Goal: Information Seeking & Learning: Learn about a topic

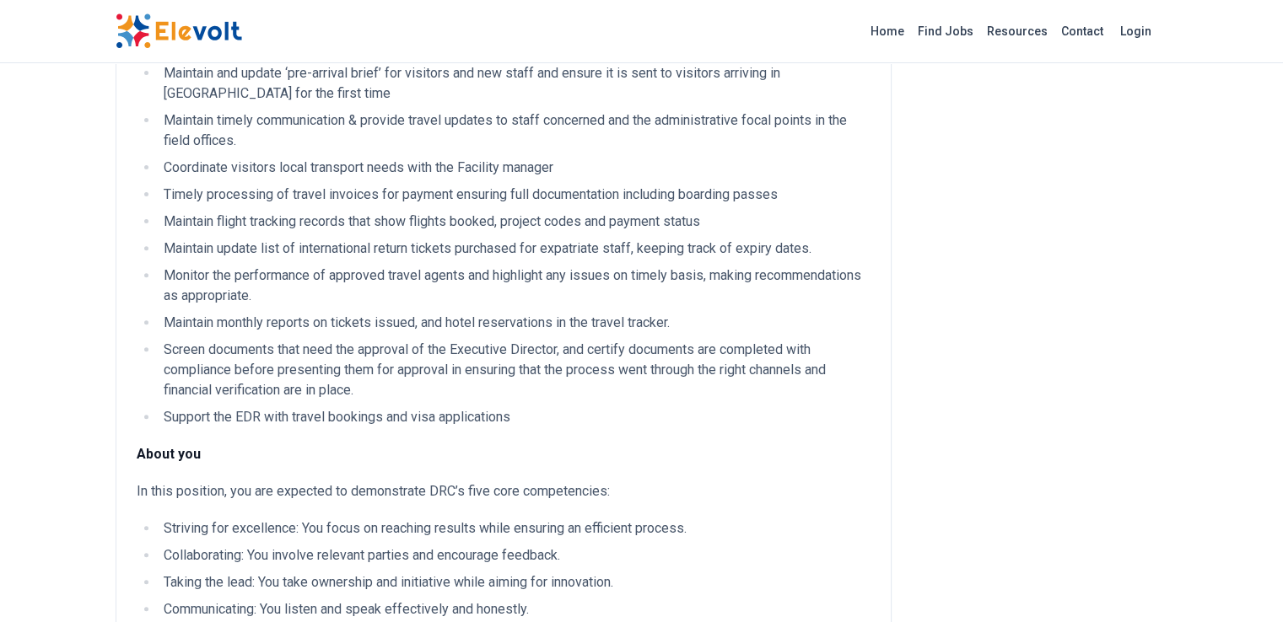
scroll to position [132, 0]
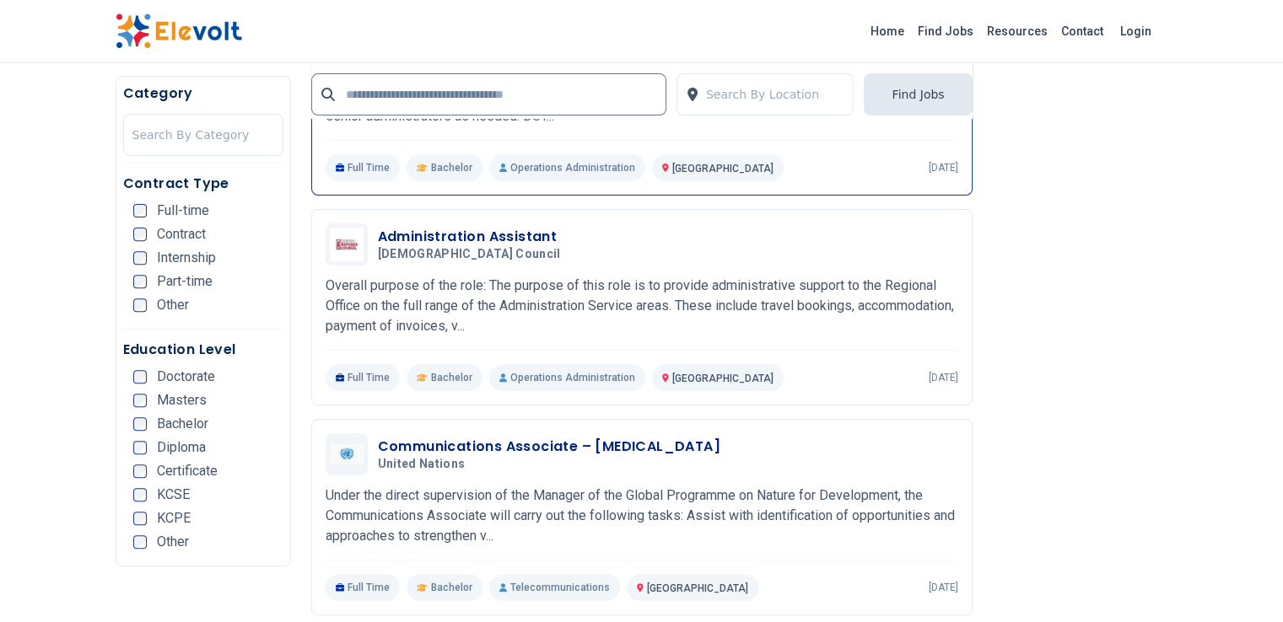
scroll to position [675, 0]
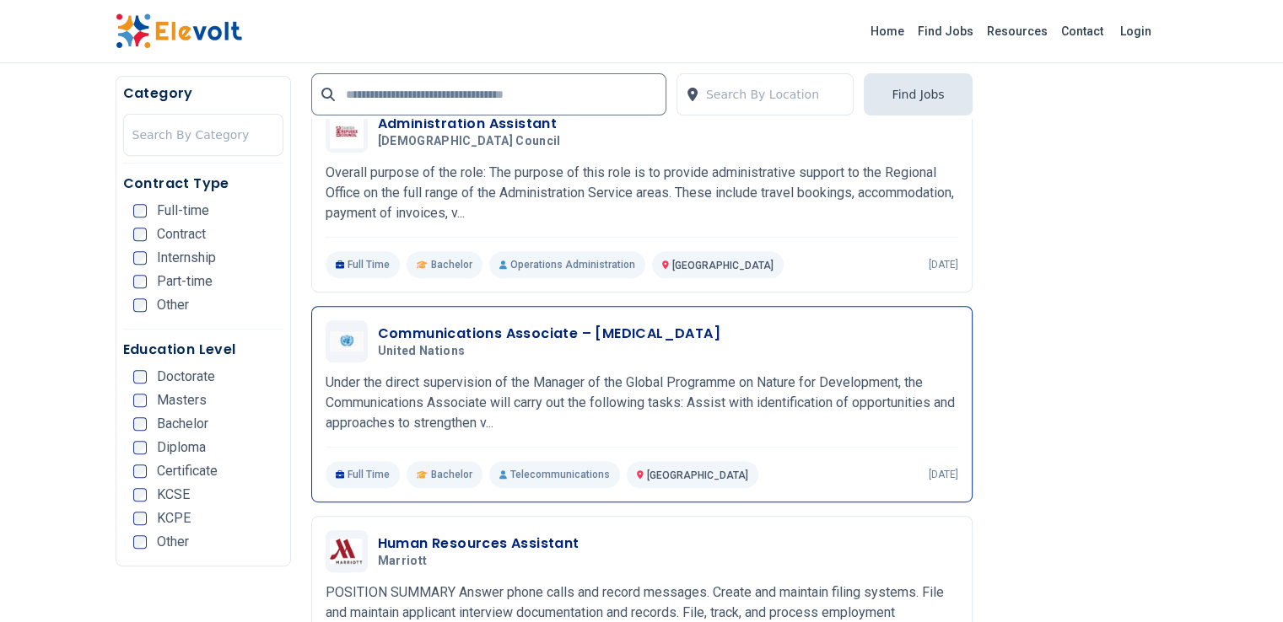
click at [672, 379] on p "Under the direct supervision of the Manager of the Global Programme on Nature f…" at bounding box center [642, 403] width 633 height 61
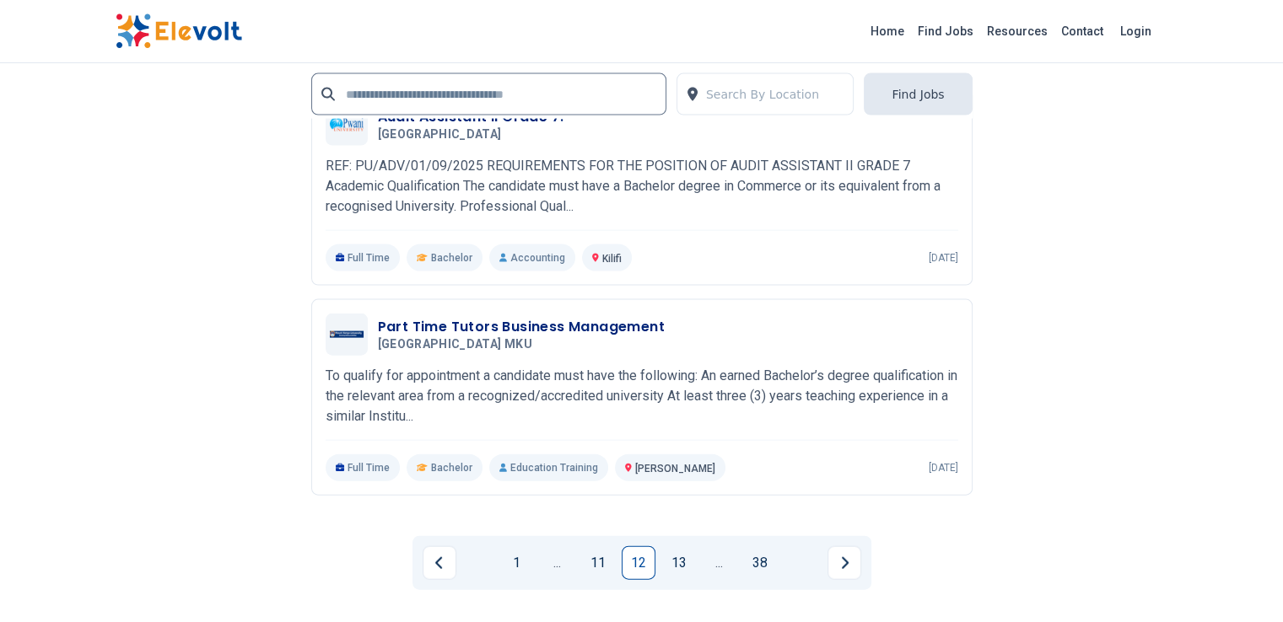
scroll to position [3711, 0]
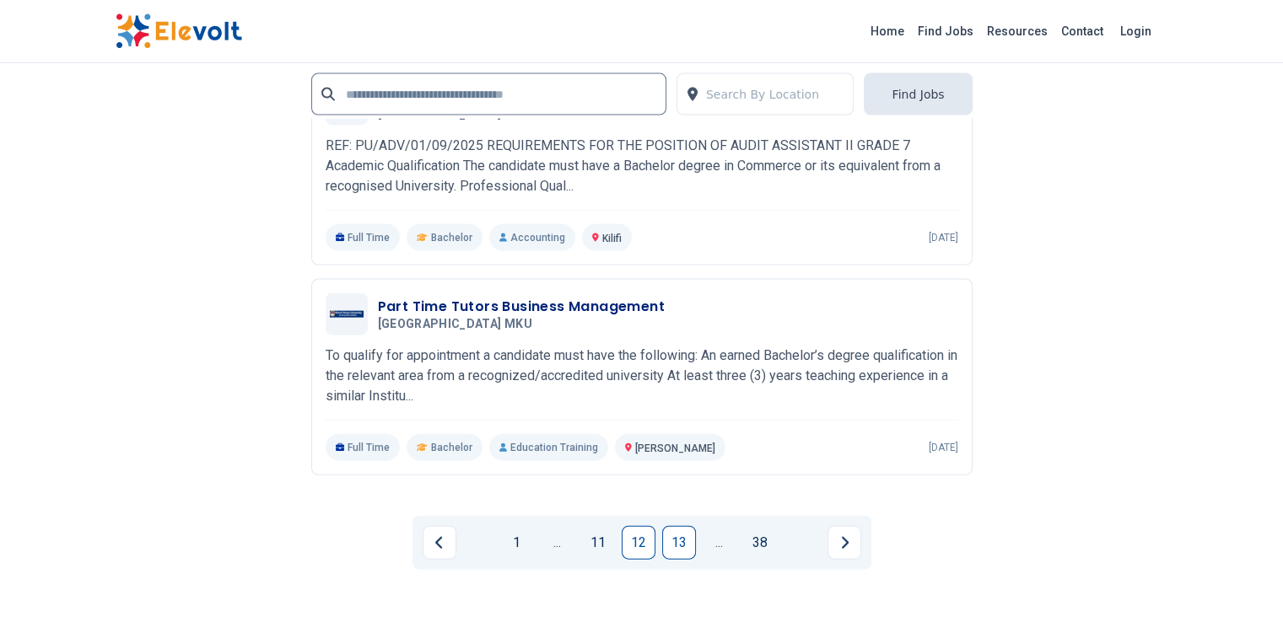
click at [676, 526] on link "13" at bounding box center [679, 543] width 34 height 34
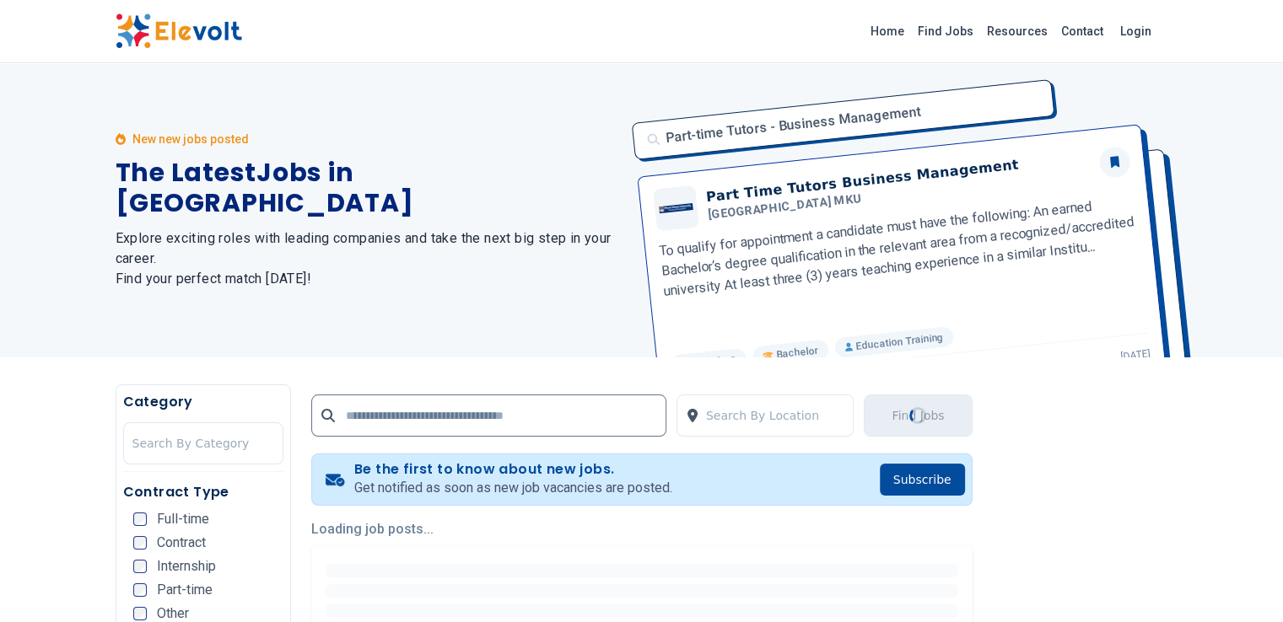
scroll to position [0, 0]
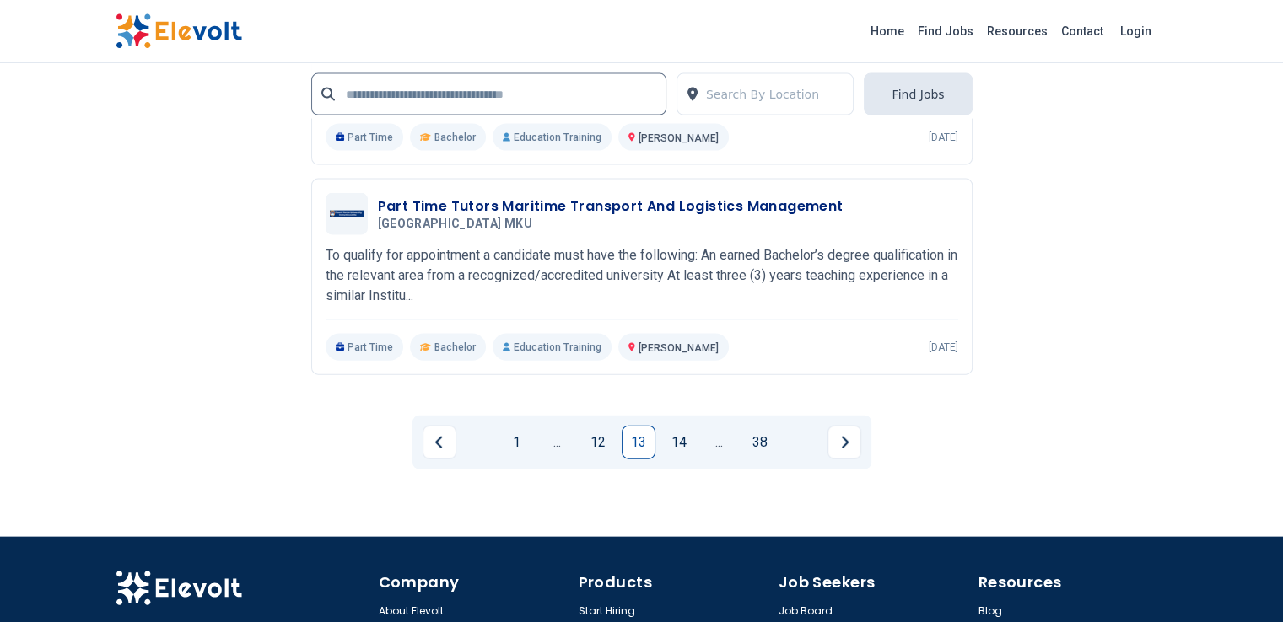
scroll to position [3703, 0]
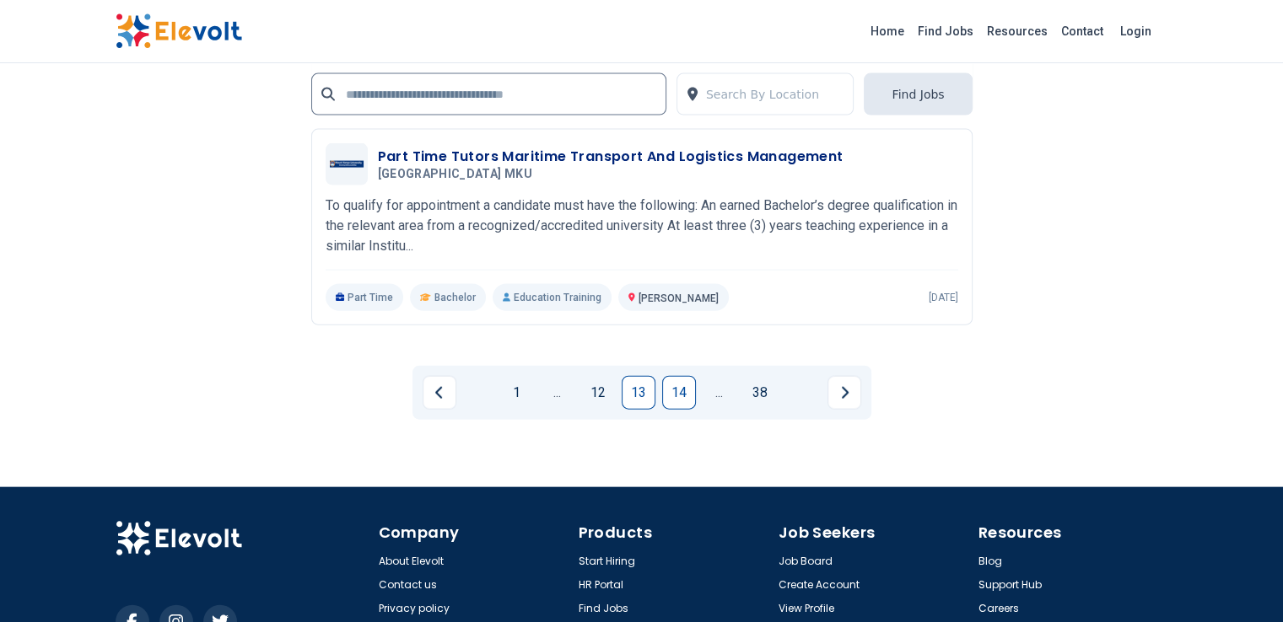
click at [671, 376] on link "14" at bounding box center [679, 393] width 34 height 34
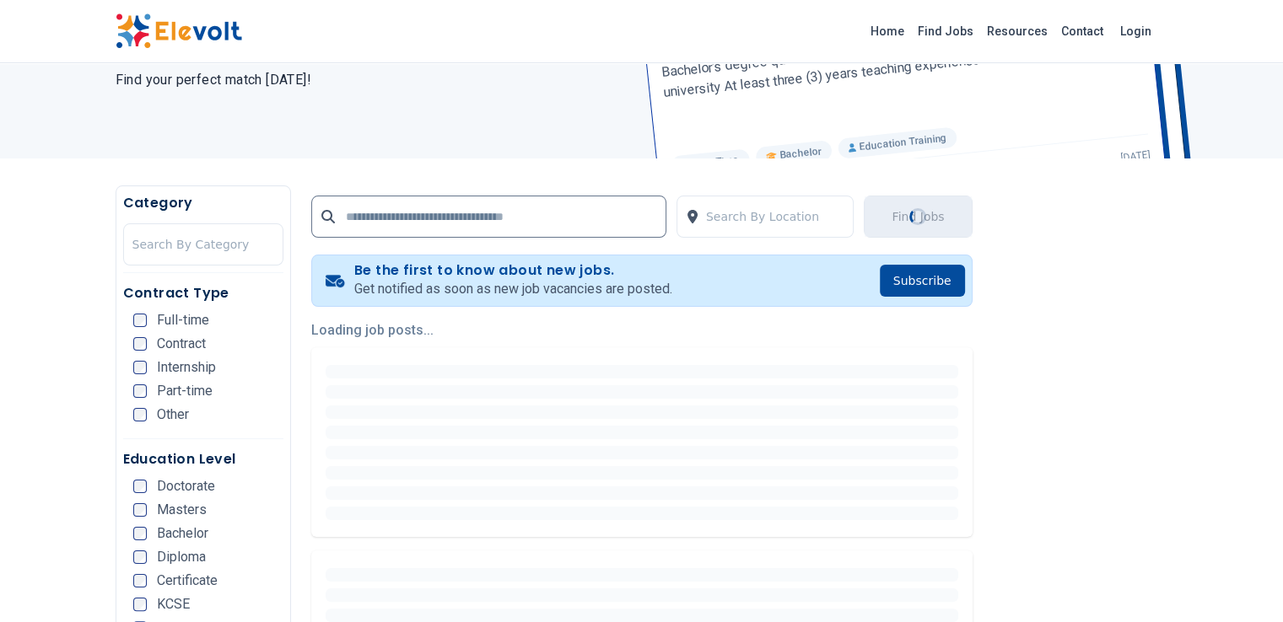
scroll to position [224, 0]
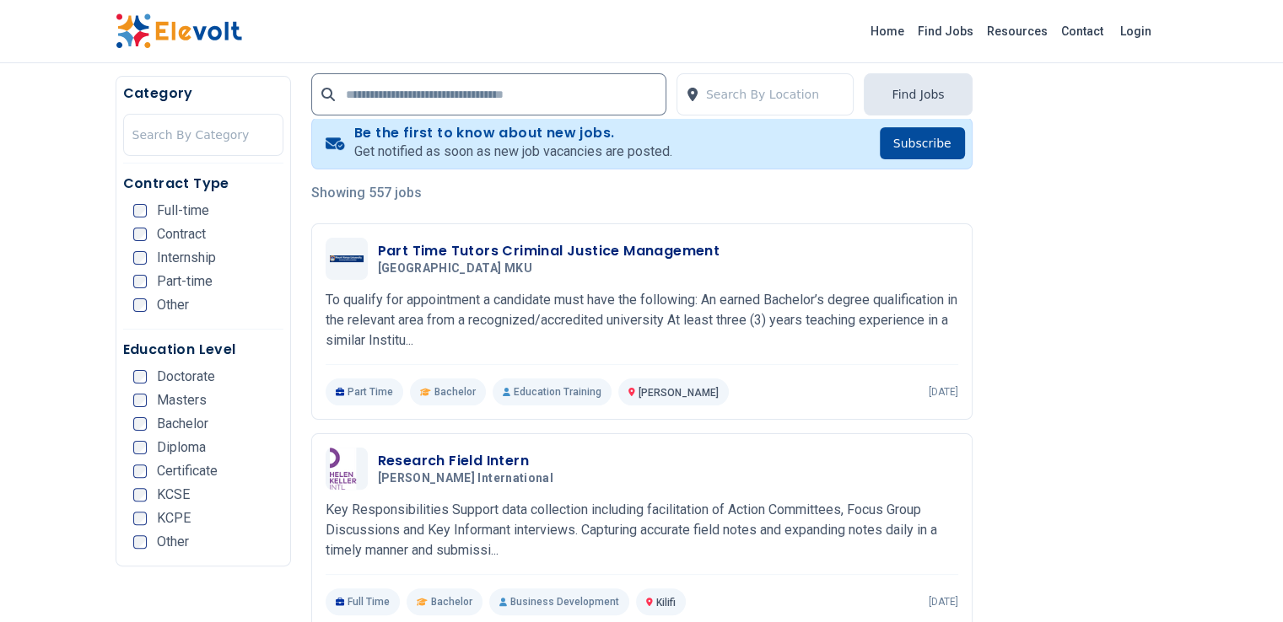
scroll to position [337, 0]
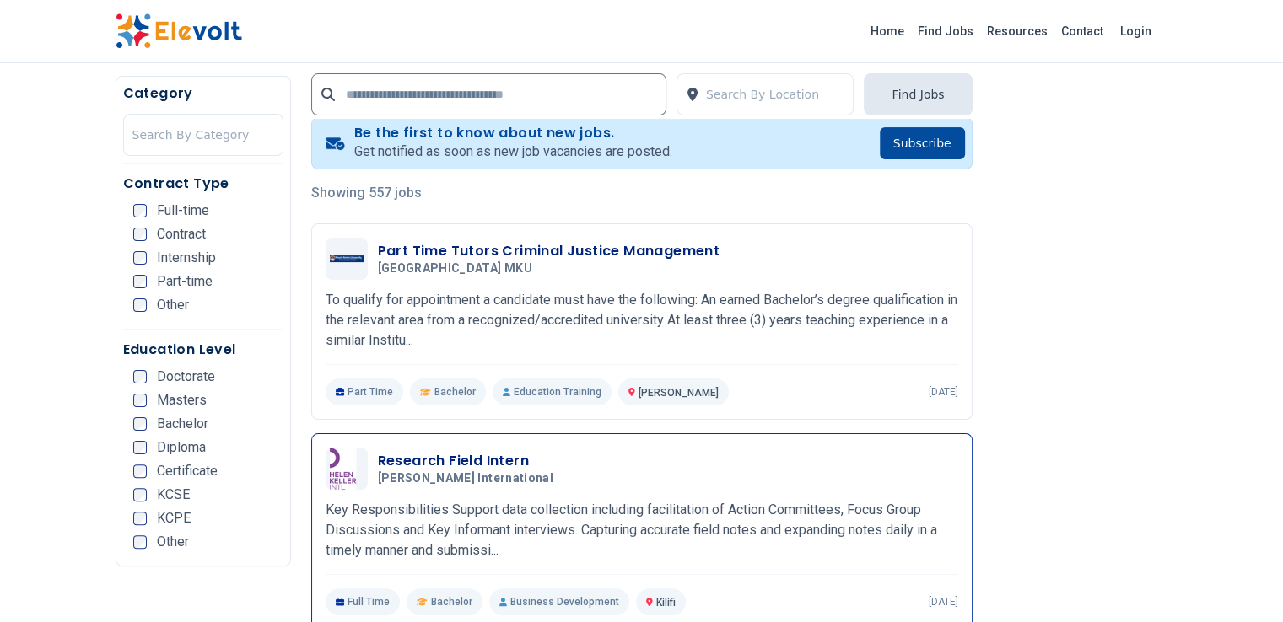
click at [410, 471] on span "Hellen Keller International" at bounding box center [465, 478] width 175 height 15
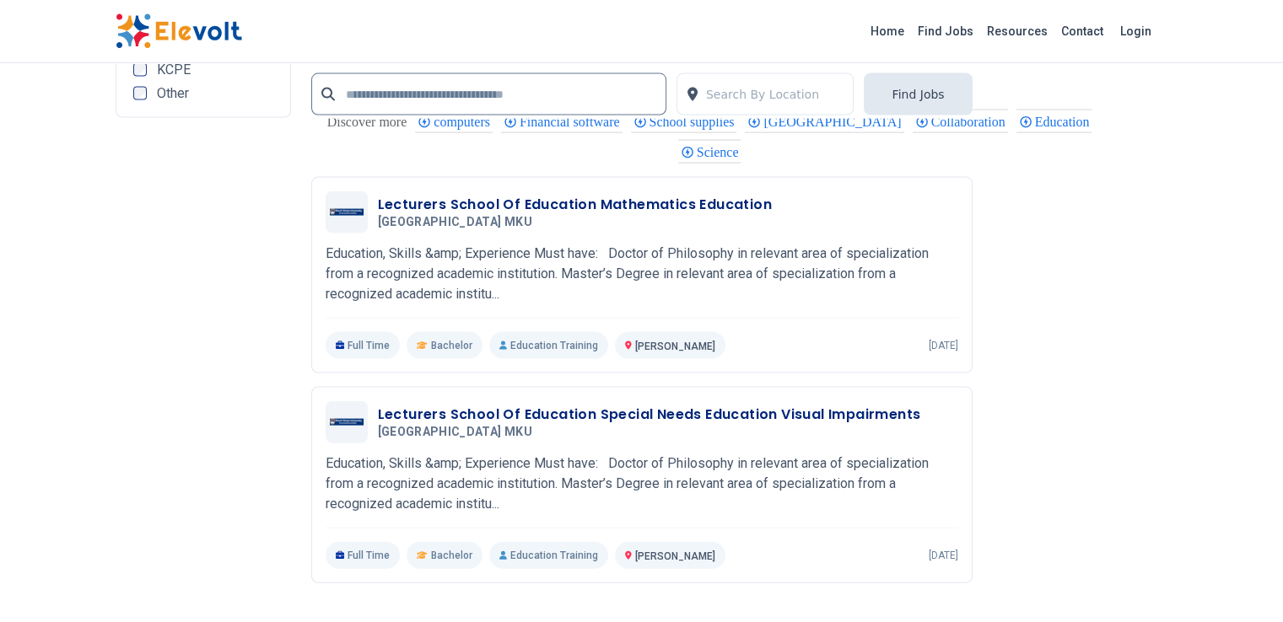
scroll to position [3823, 0]
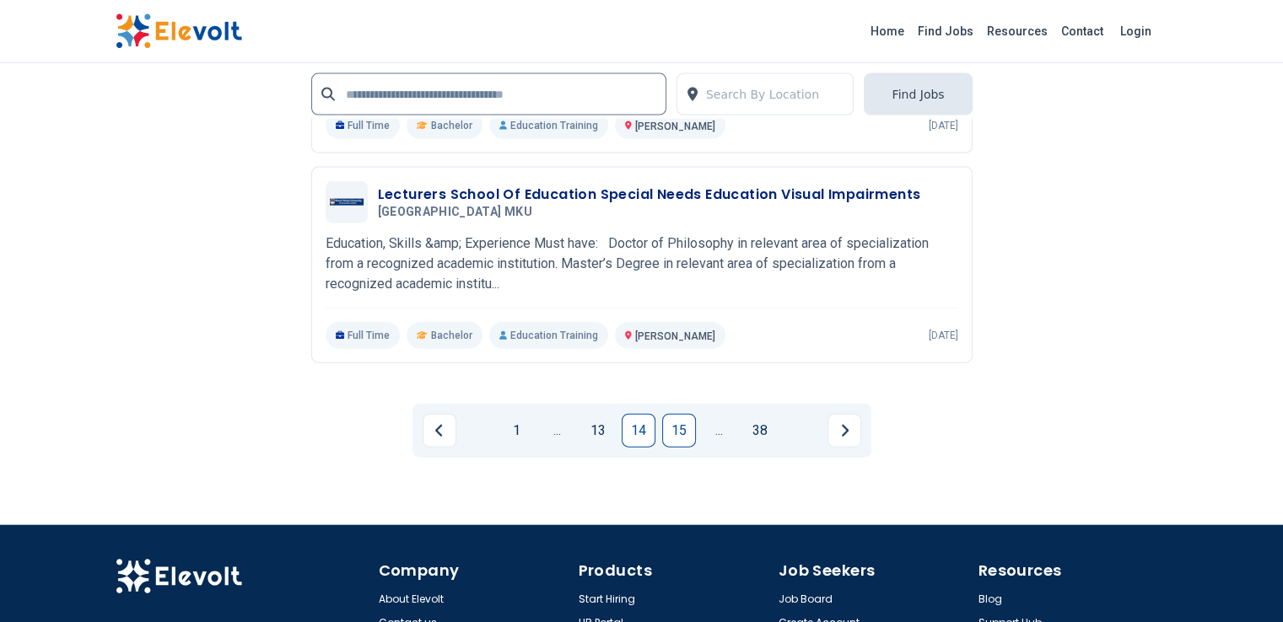
click at [678, 414] on link "15" at bounding box center [679, 431] width 34 height 34
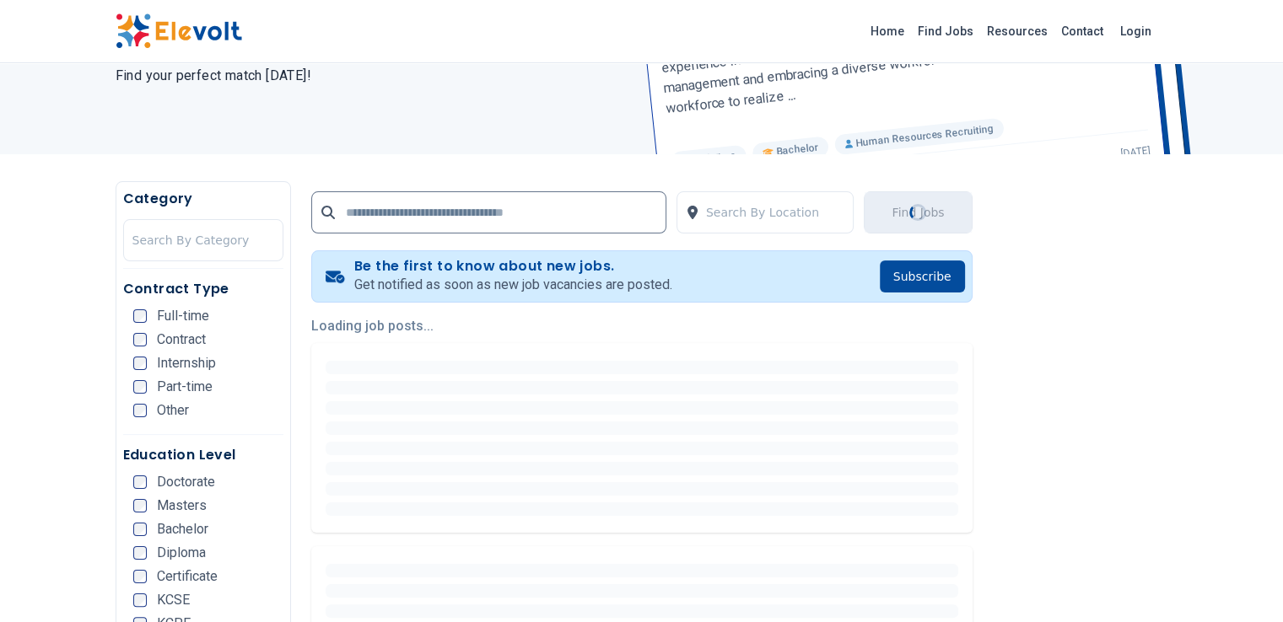
scroll to position [337, 0]
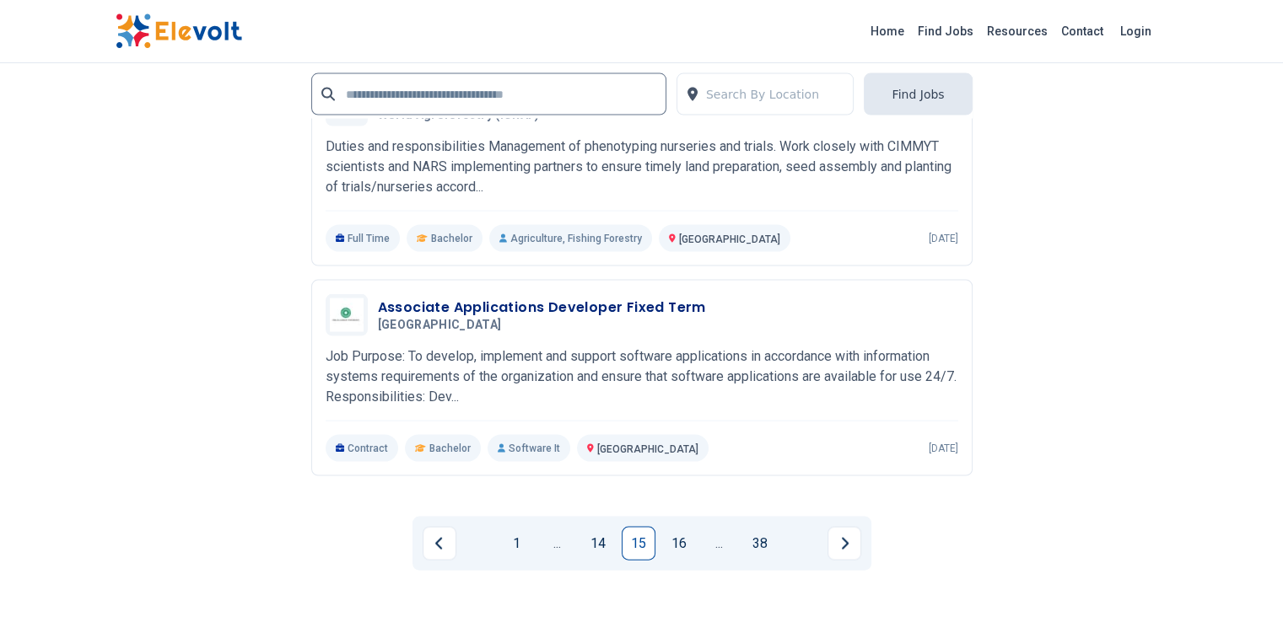
scroll to position [3486, 0]
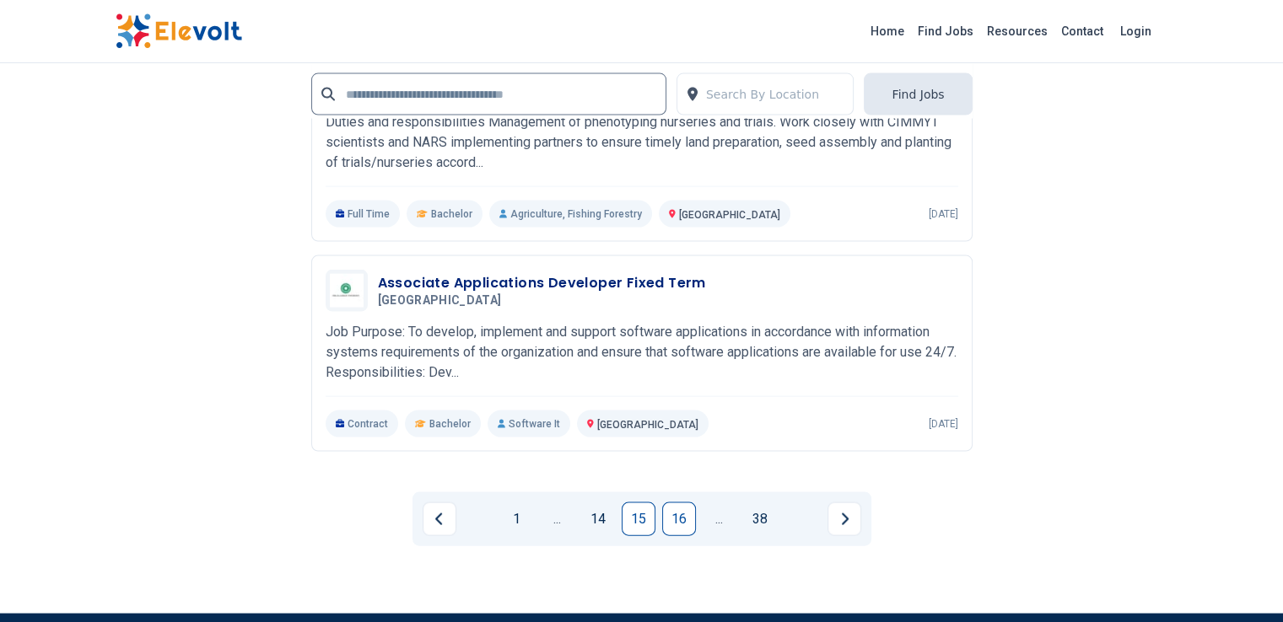
click at [685, 503] on link "16" at bounding box center [679, 520] width 34 height 34
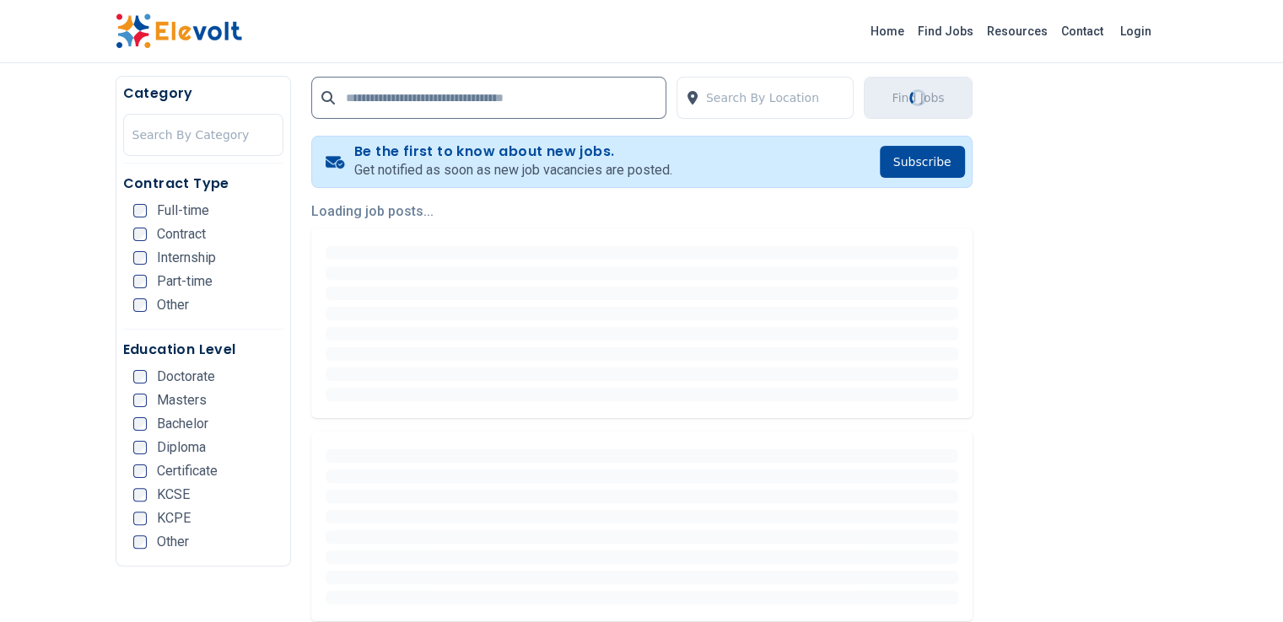
scroll to position [337, 0]
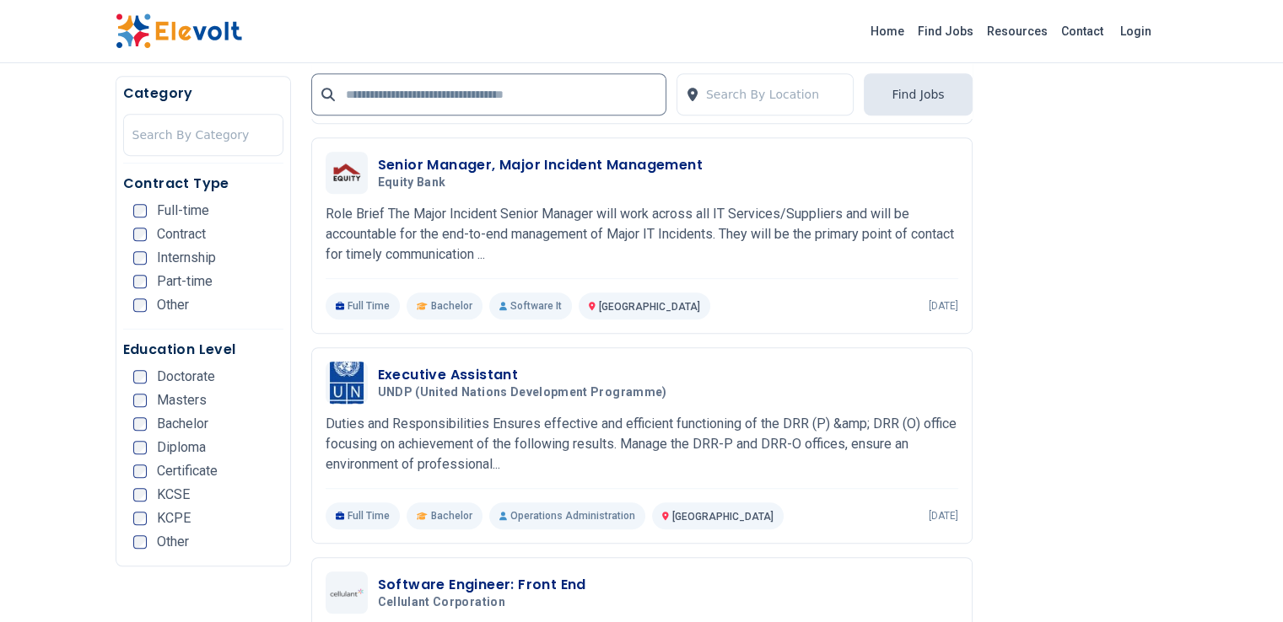
scroll to position [899, 0]
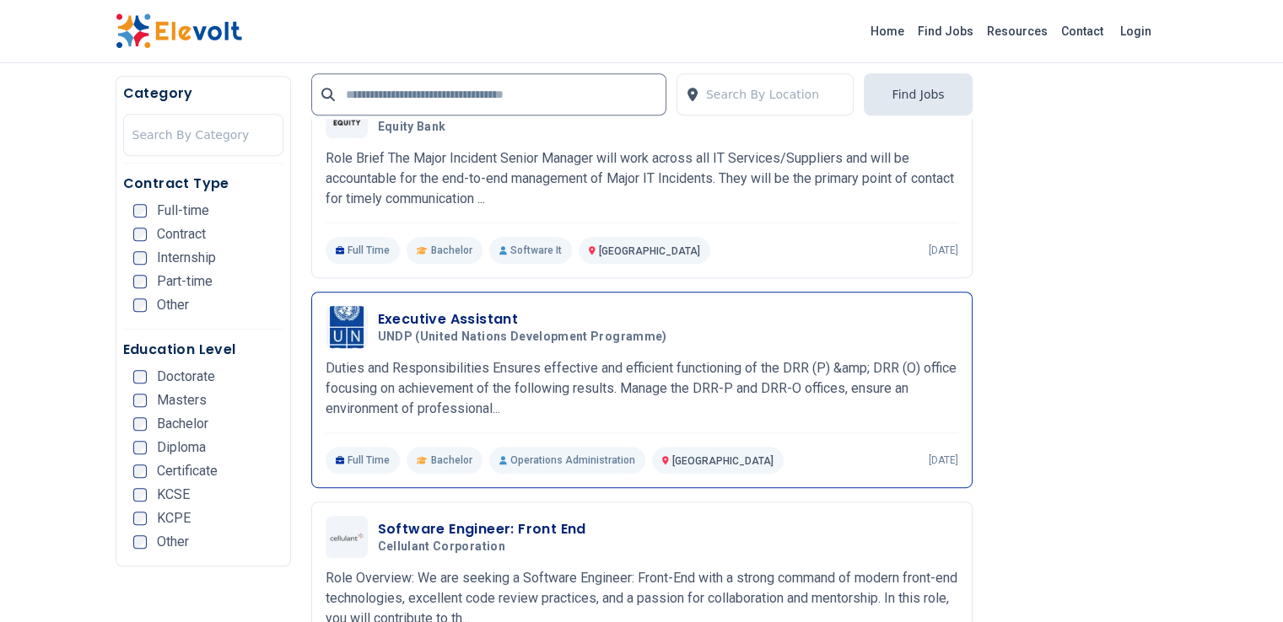
click at [676, 368] on p "Duties and Responsibilities Ensures effective and efficient functioning of the …" at bounding box center [642, 388] width 633 height 61
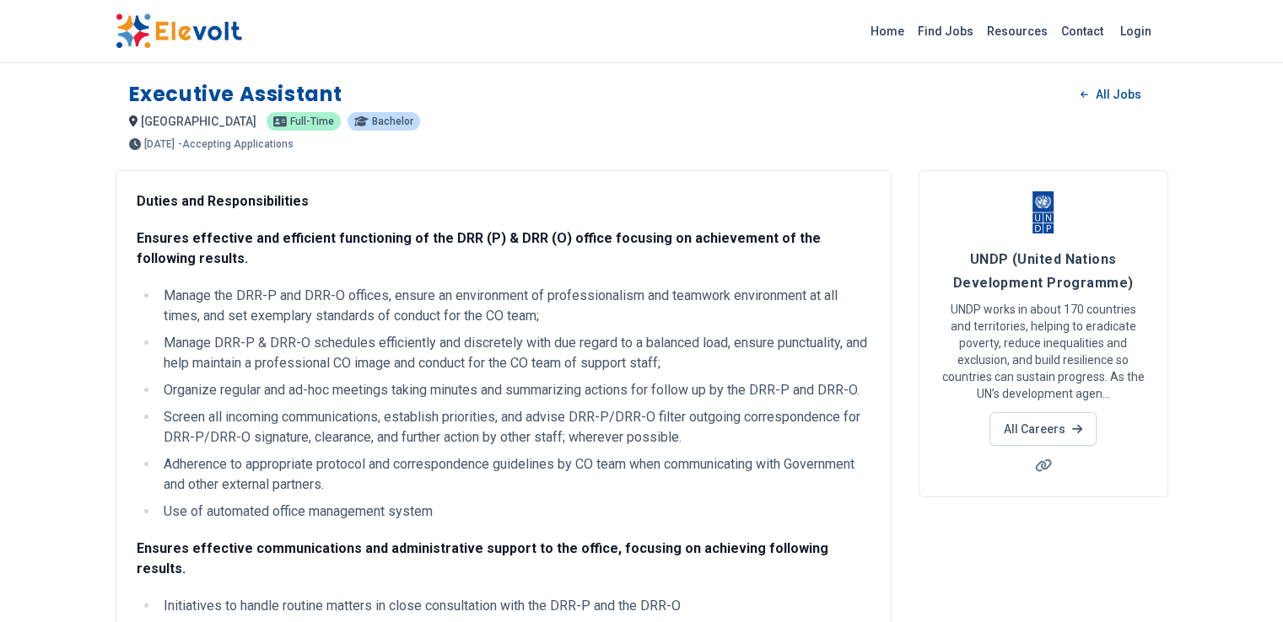
click at [170, 88] on h1 "Executive Assistant" at bounding box center [235, 94] width 213 height 27
click at [172, 89] on h1 "Executive Assistant" at bounding box center [235, 94] width 213 height 27
drag, startPoint x: 999, startPoint y: 255, endPoint x: 1160, endPoint y: 291, distance: 164.3
click at [1147, 291] on h4 "UNDP (United Nations Development Programme)" at bounding box center [1043, 270] width 207 height 47
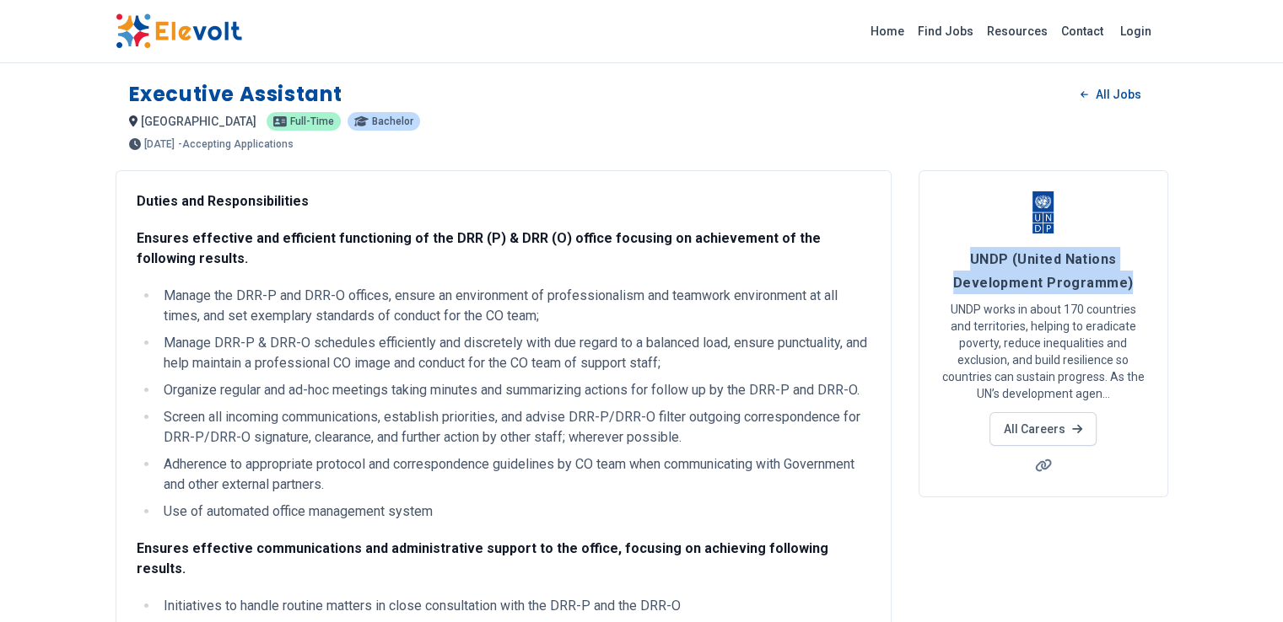
copy span "UNDP (United Nations Development Programme)"
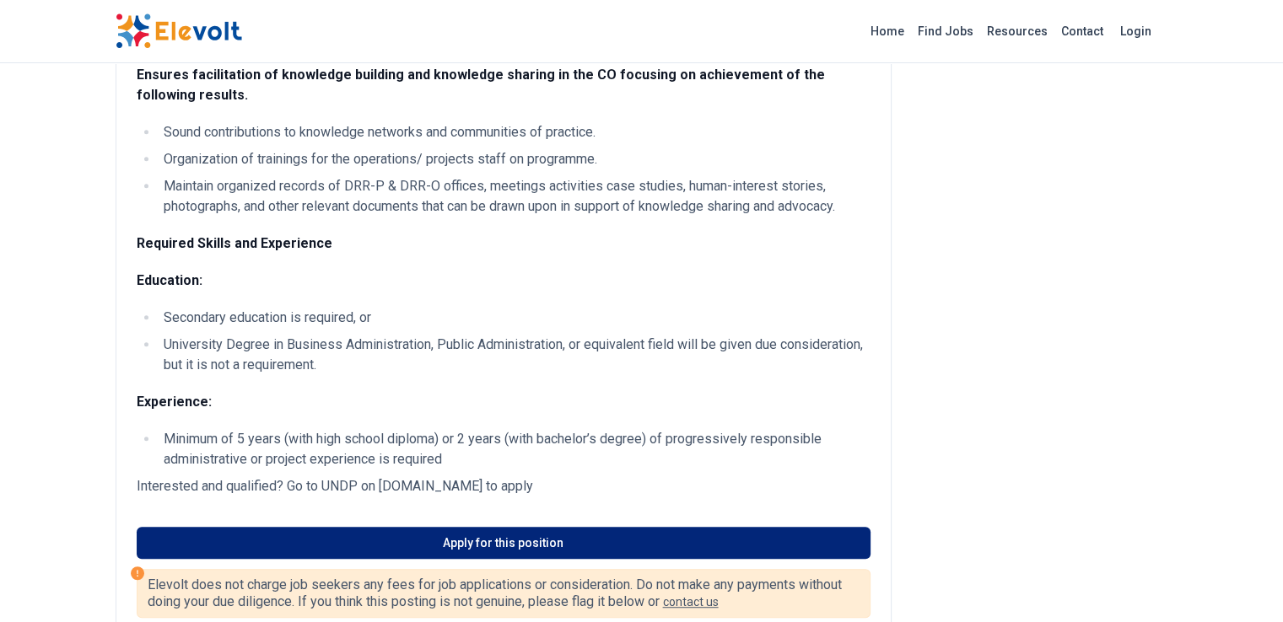
scroll to position [899, 0]
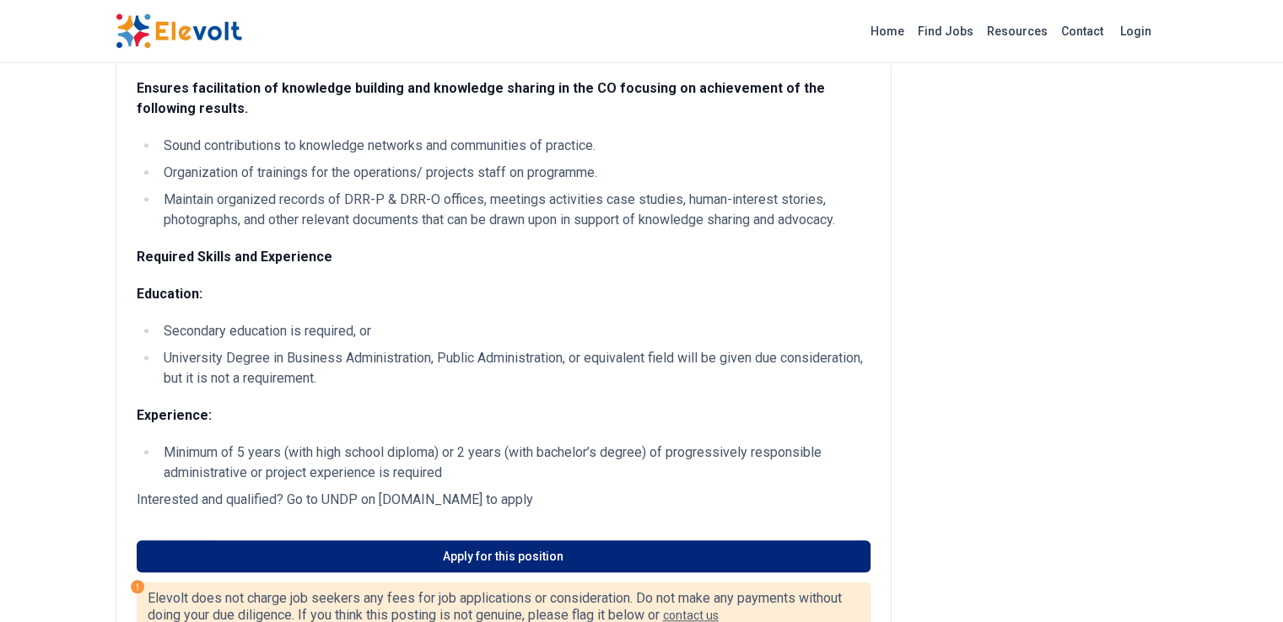
click at [455, 541] on link "Apply for this position" at bounding box center [504, 557] width 734 height 32
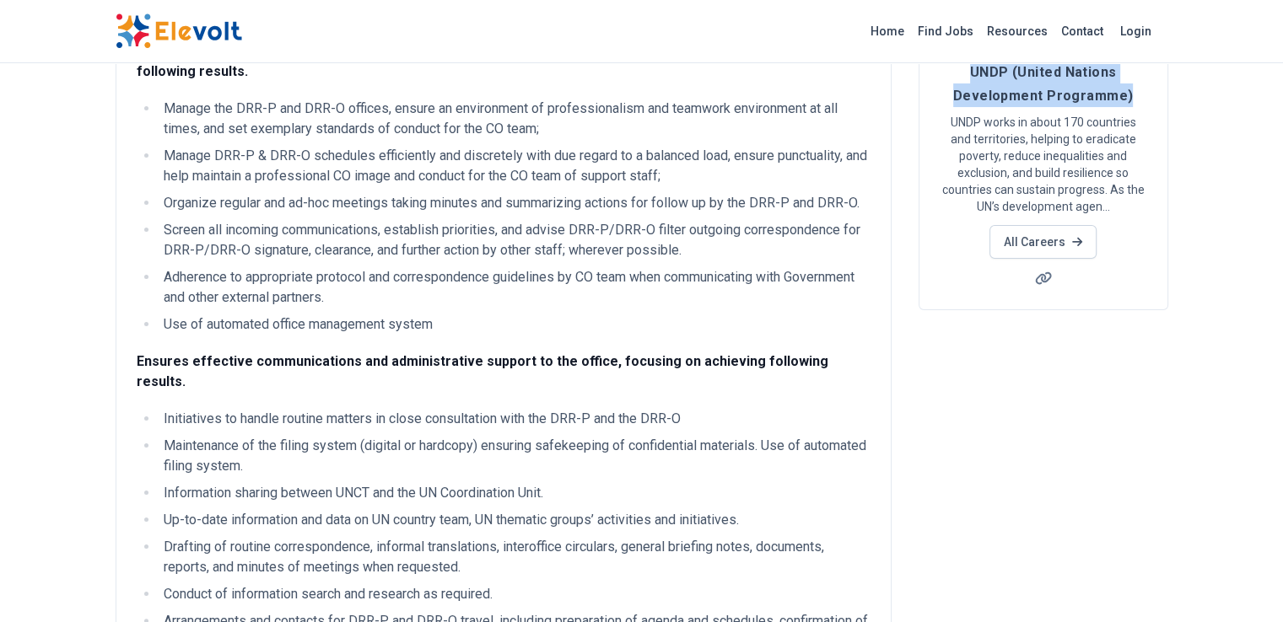
scroll to position [112, 0]
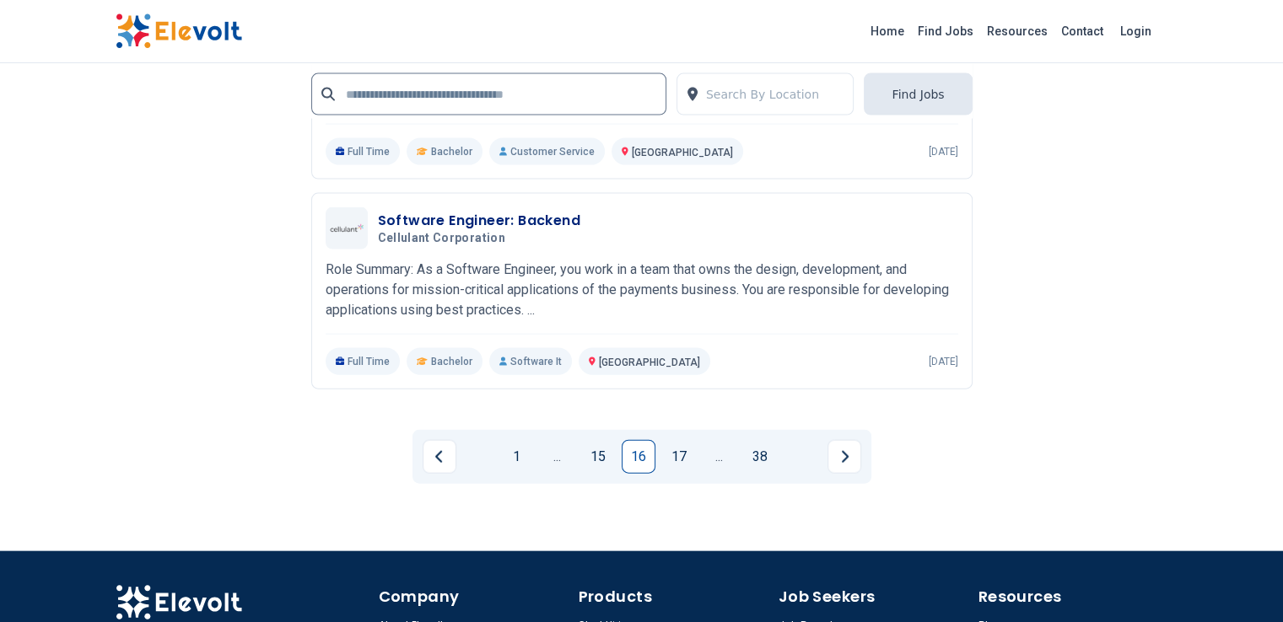
scroll to position [3707, 0]
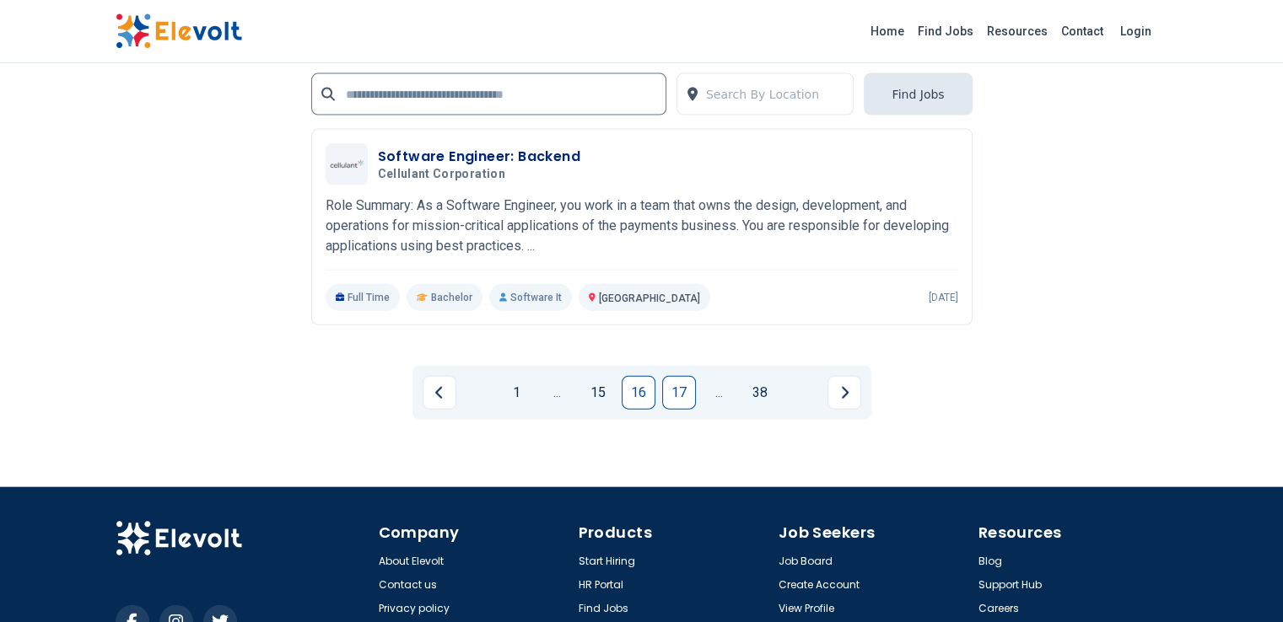
click at [691, 376] on link "17" at bounding box center [679, 393] width 34 height 34
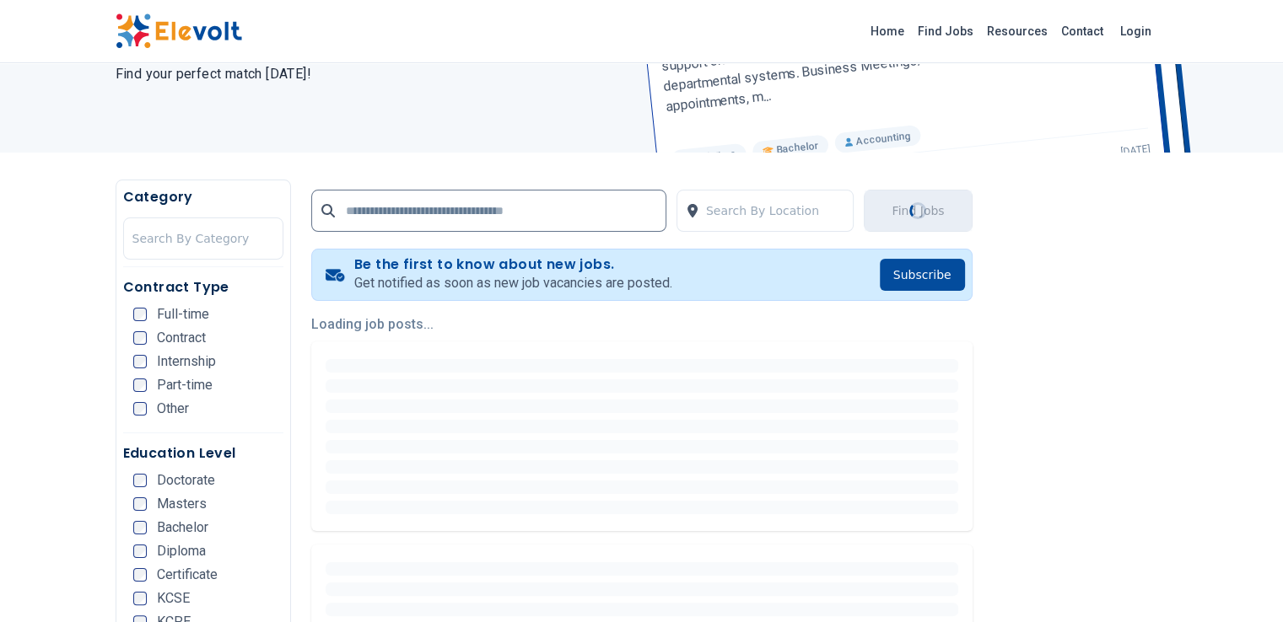
scroll to position [224, 0]
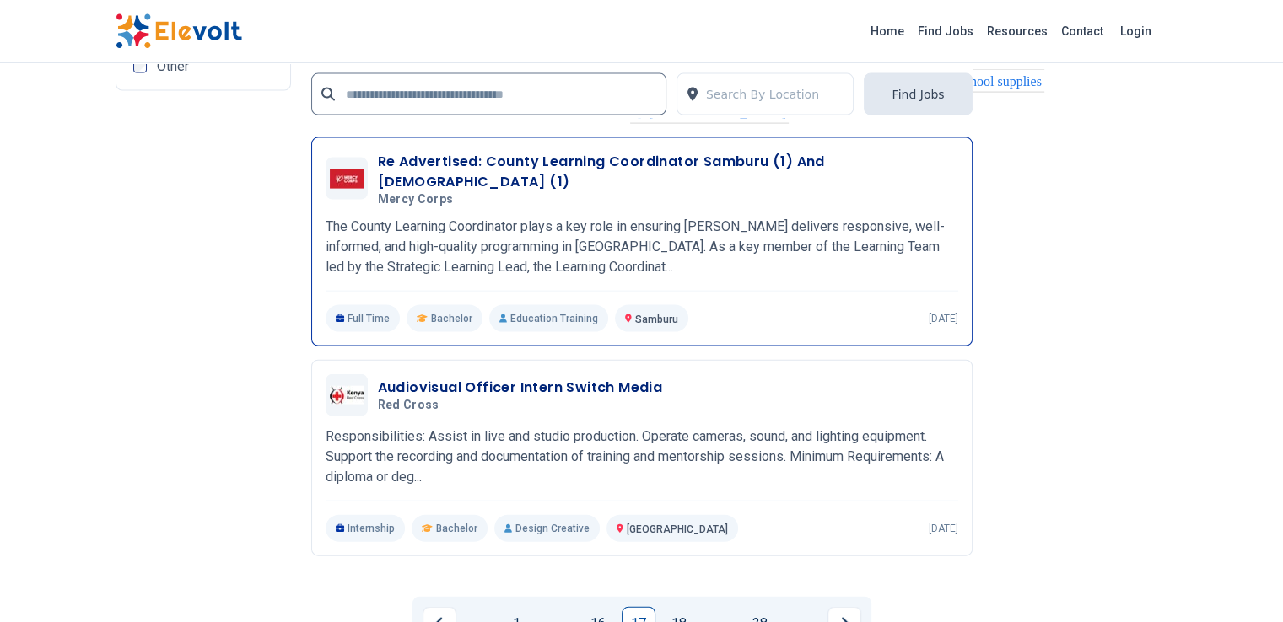
scroll to position [3711, 0]
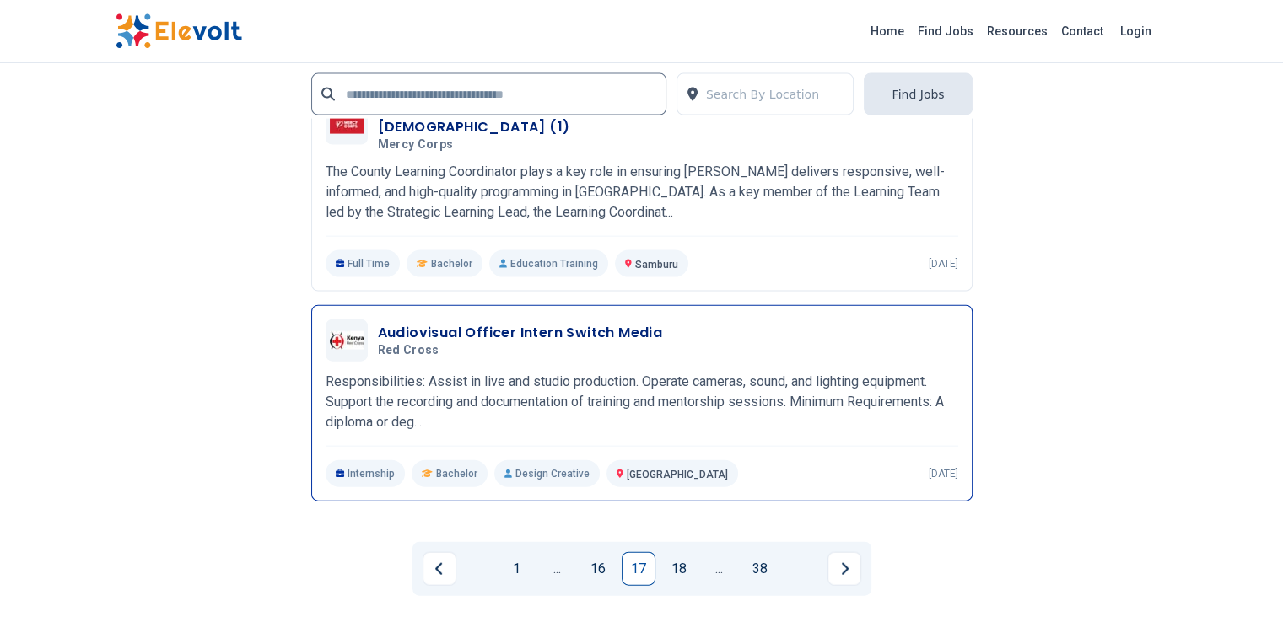
click at [557, 323] on h3 "Audiovisual Officer Intern Switch Media" at bounding box center [520, 333] width 285 height 20
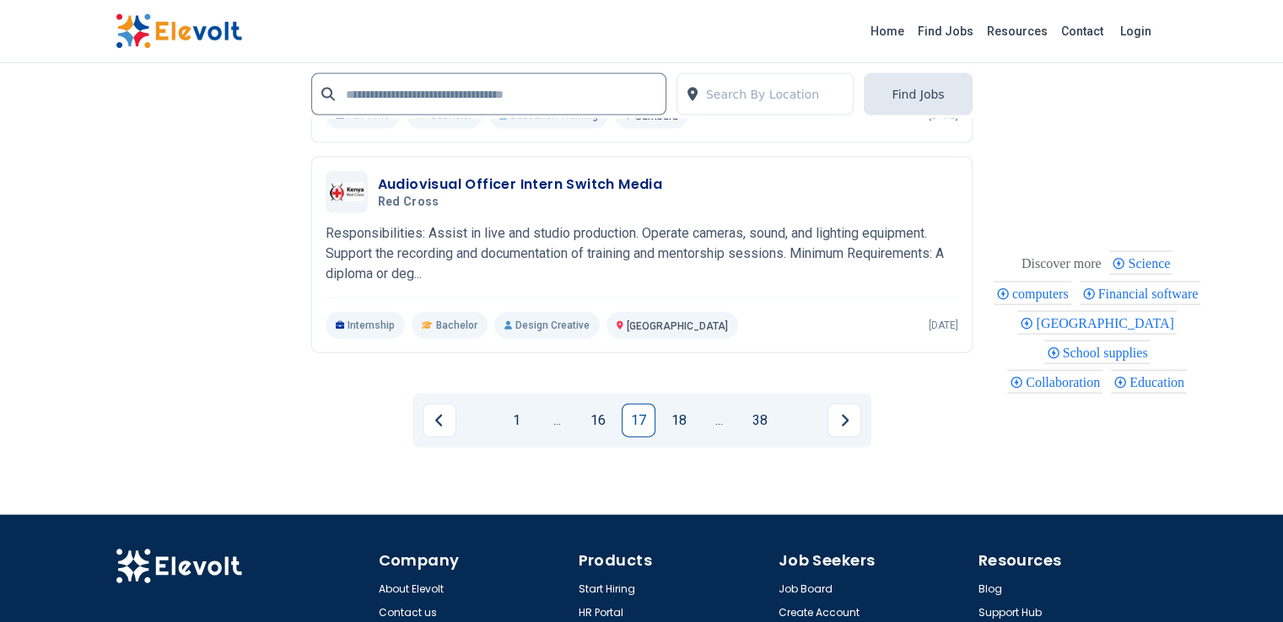
scroll to position [3712, 0]
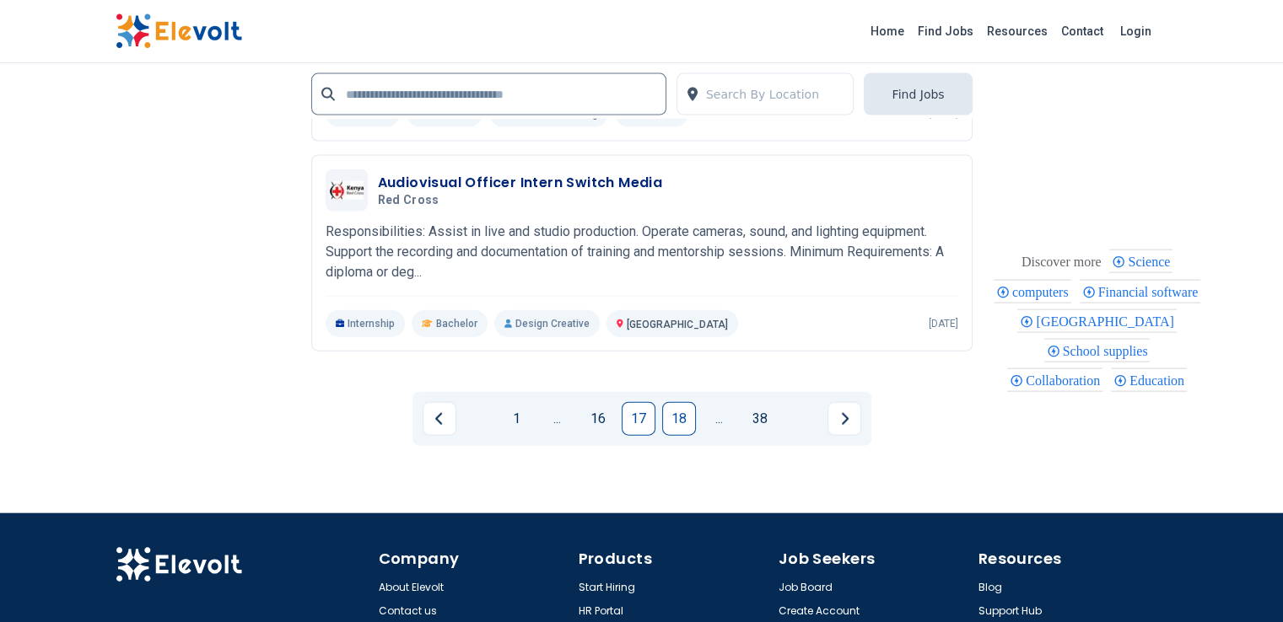
click at [671, 402] on link "18" at bounding box center [679, 419] width 34 height 34
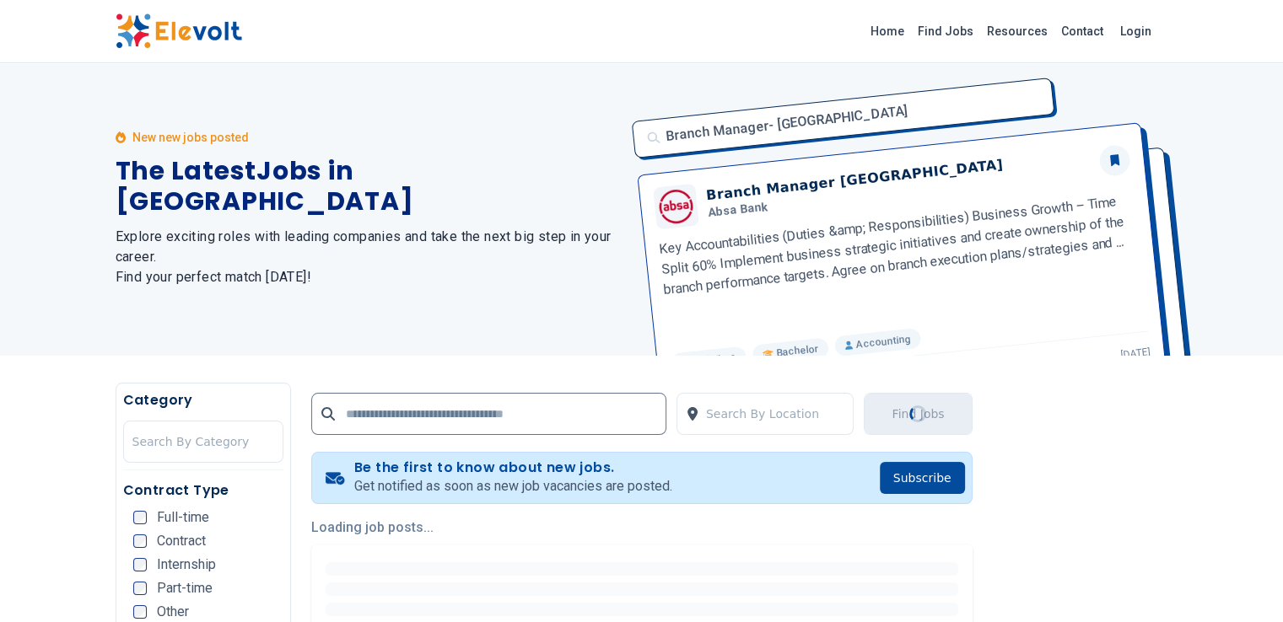
scroll to position [0, 0]
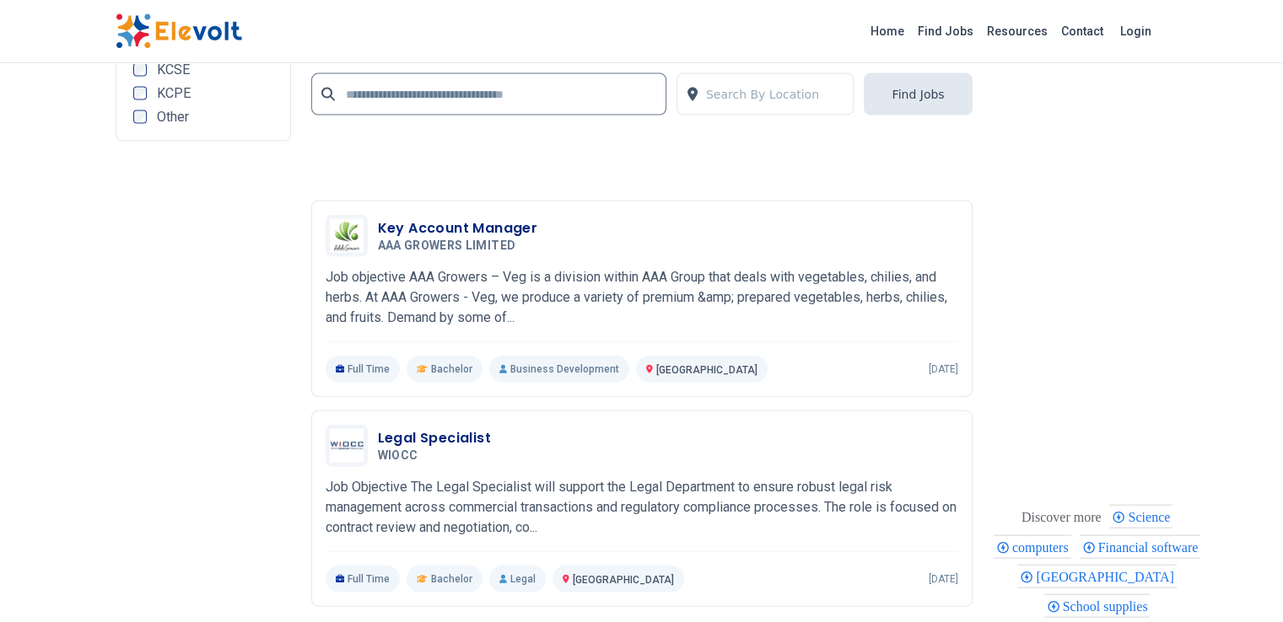
scroll to position [3967, 0]
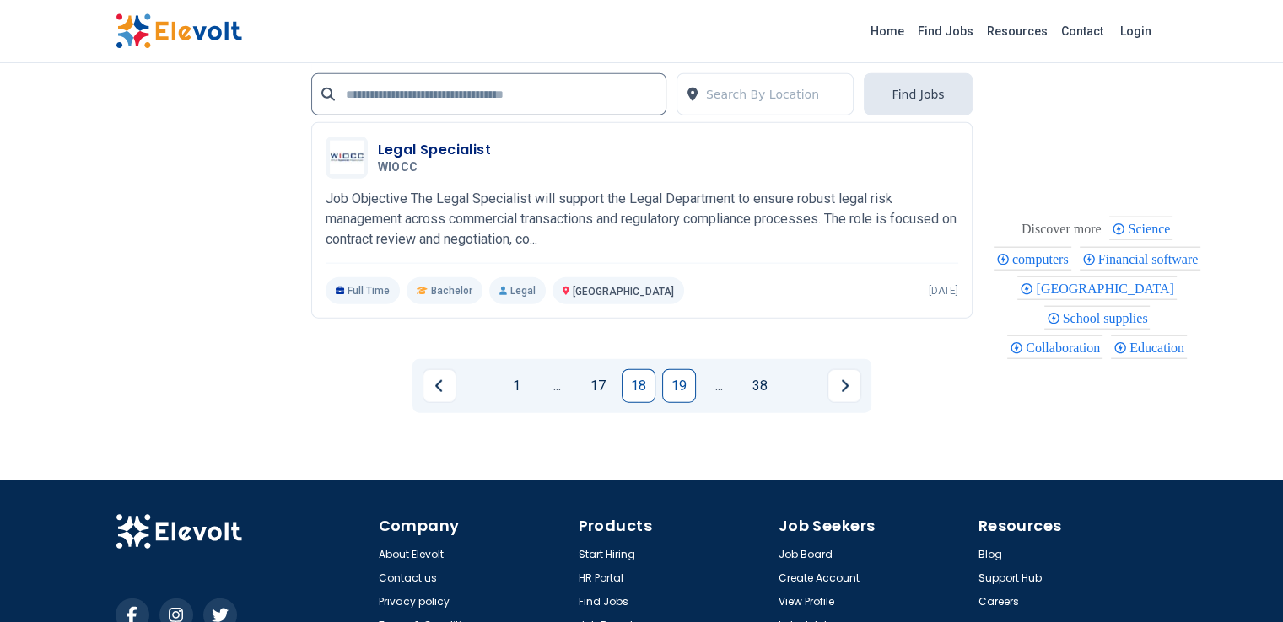
click at [665, 369] on link "19" at bounding box center [679, 386] width 34 height 34
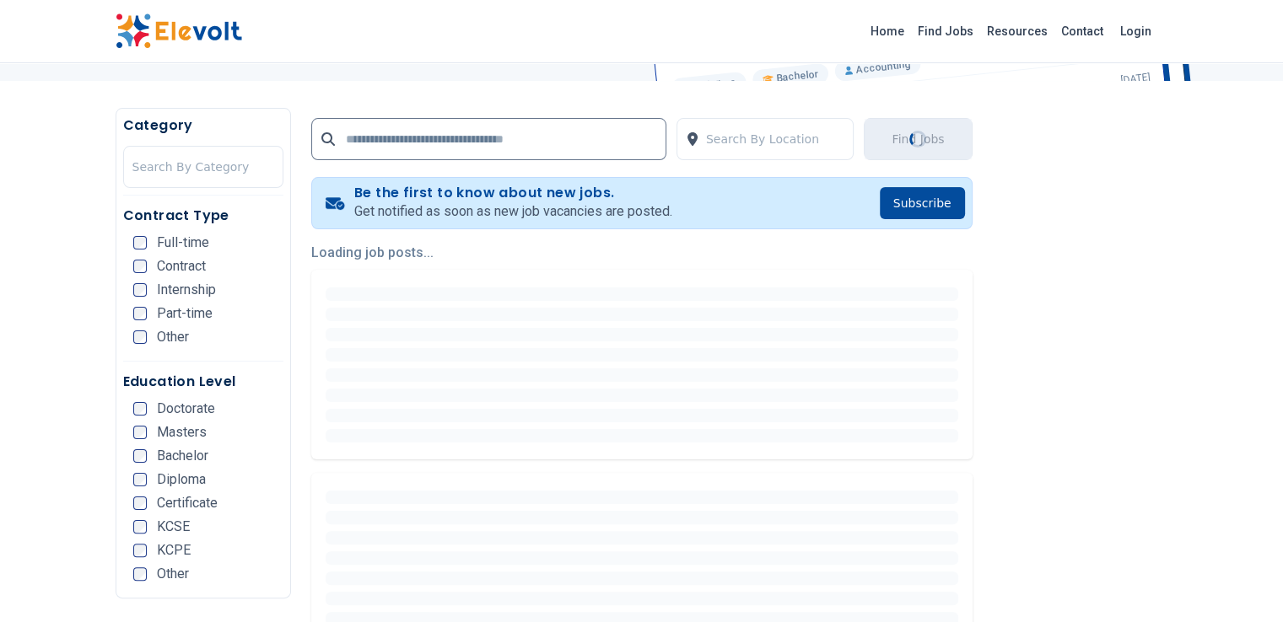
scroll to position [337, 0]
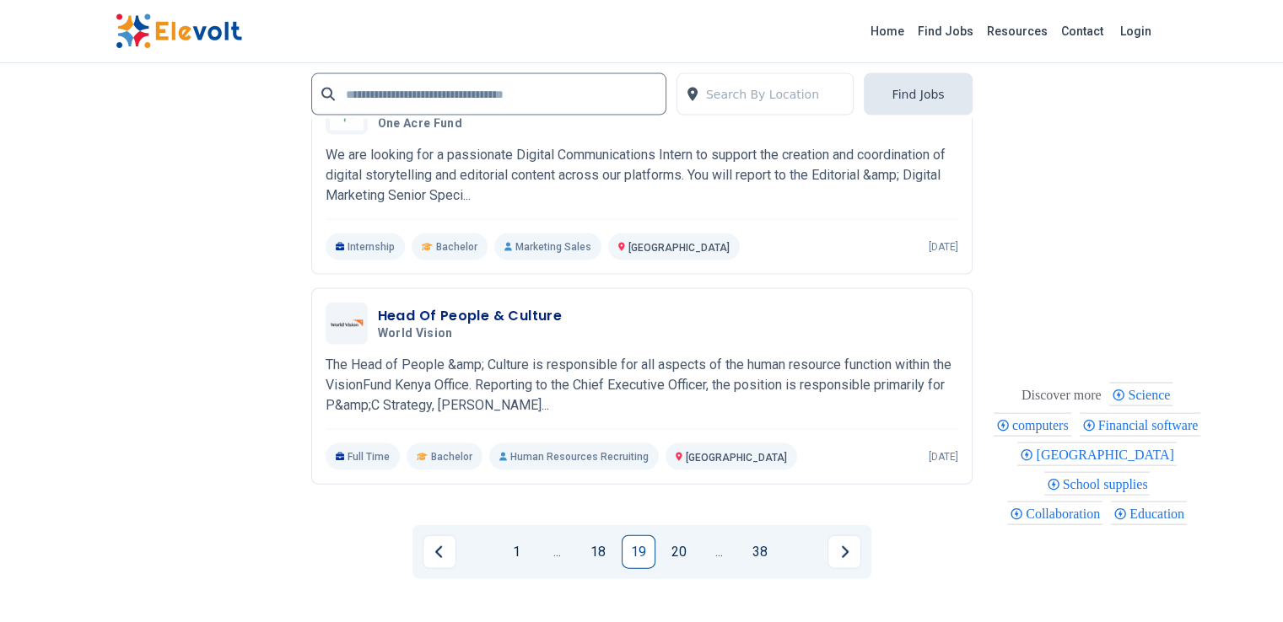
scroll to position [3590, 0]
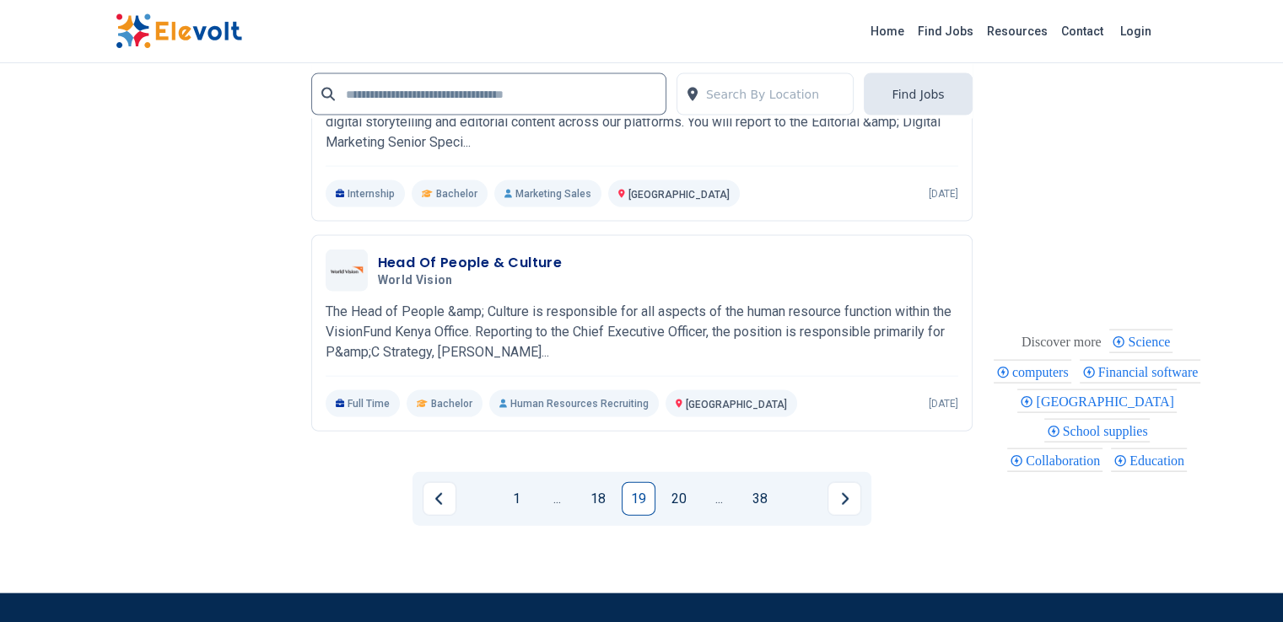
click at [684, 482] on link "20" at bounding box center [679, 499] width 34 height 34
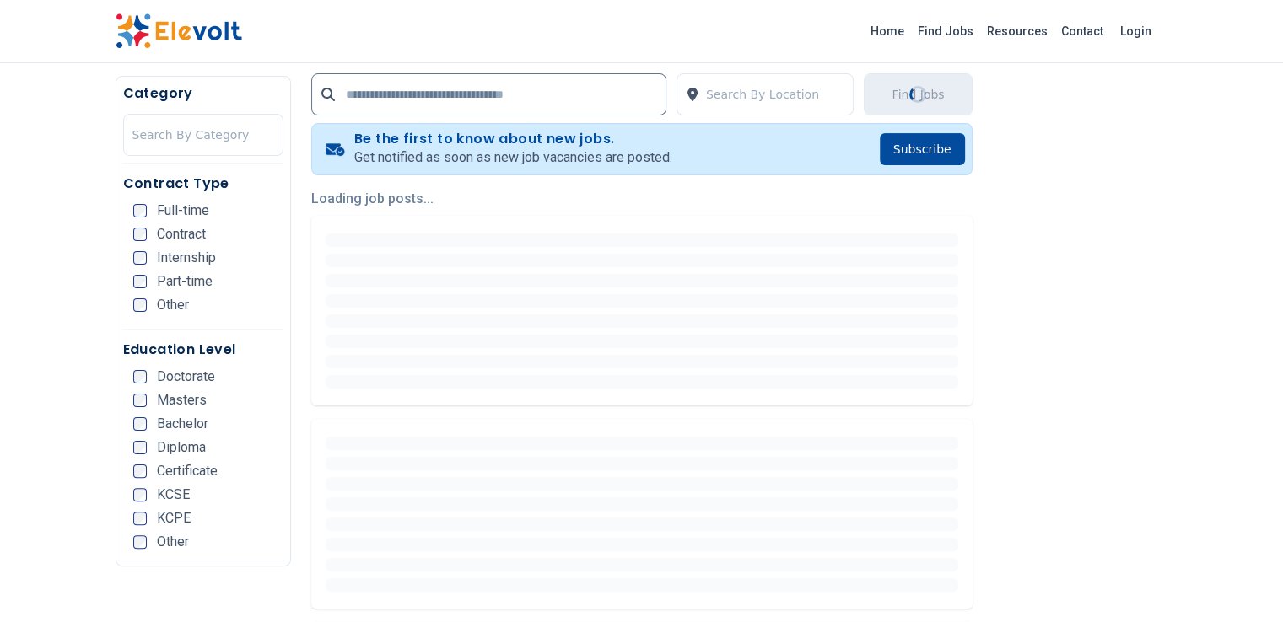
scroll to position [337, 0]
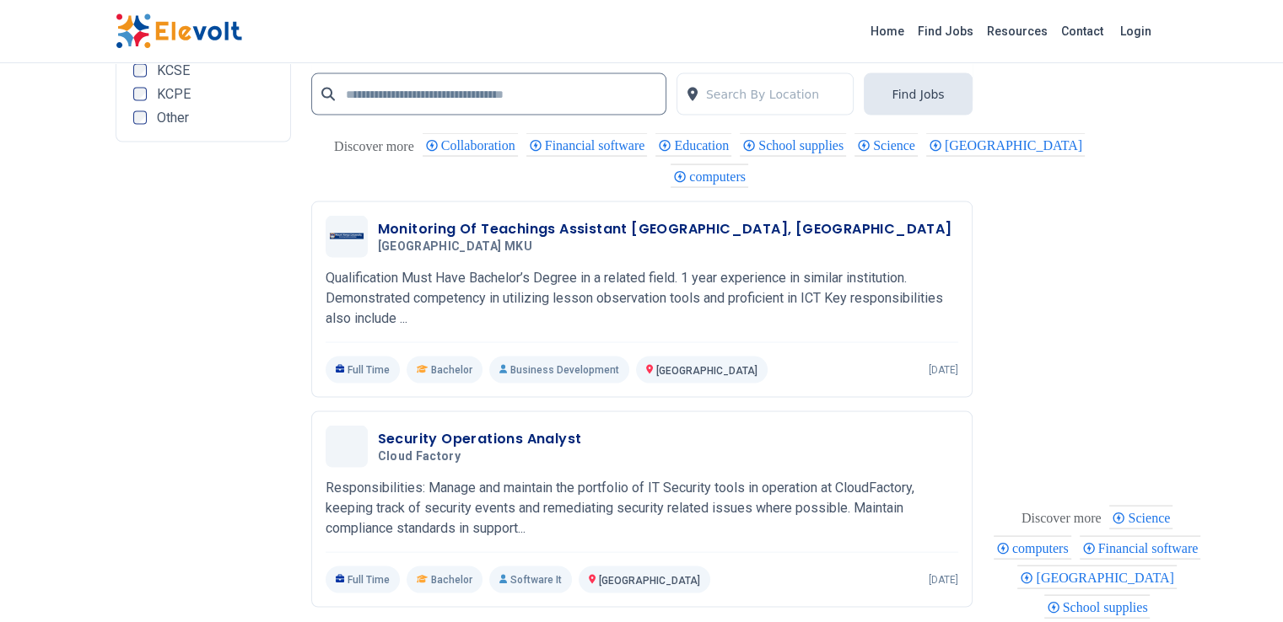
scroll to position [3486, 0]
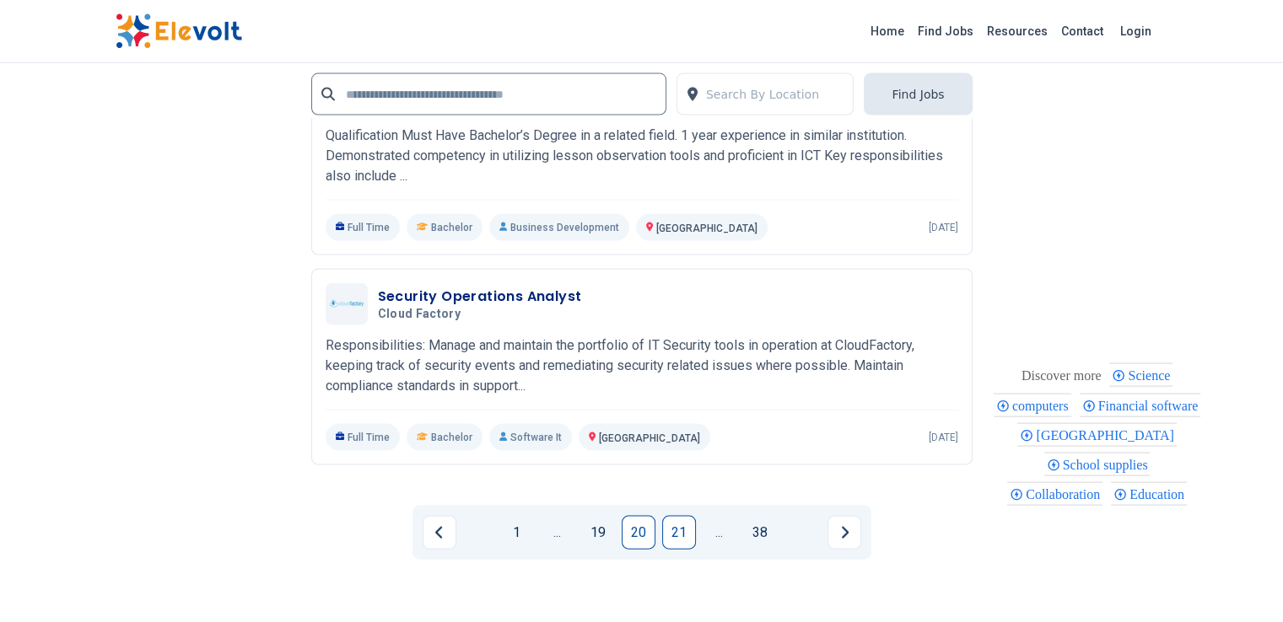
click at [681, 516] on link "21" at bounding box center [679, 533] width 34 height 34
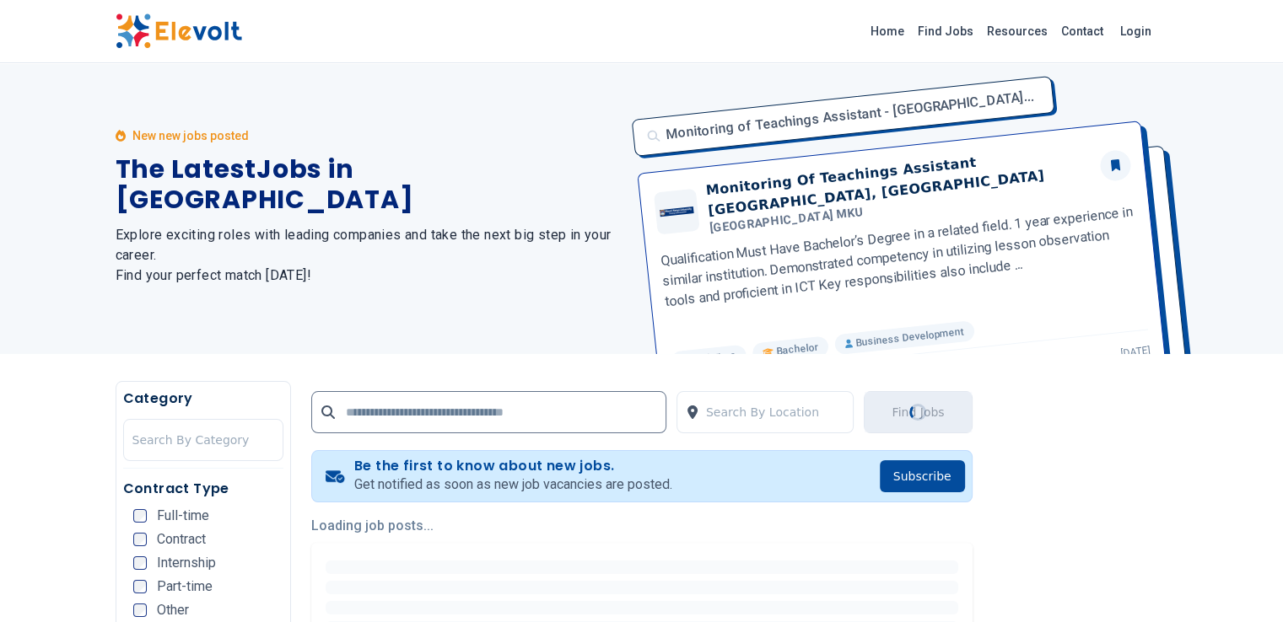
scroll to position [0, 0]
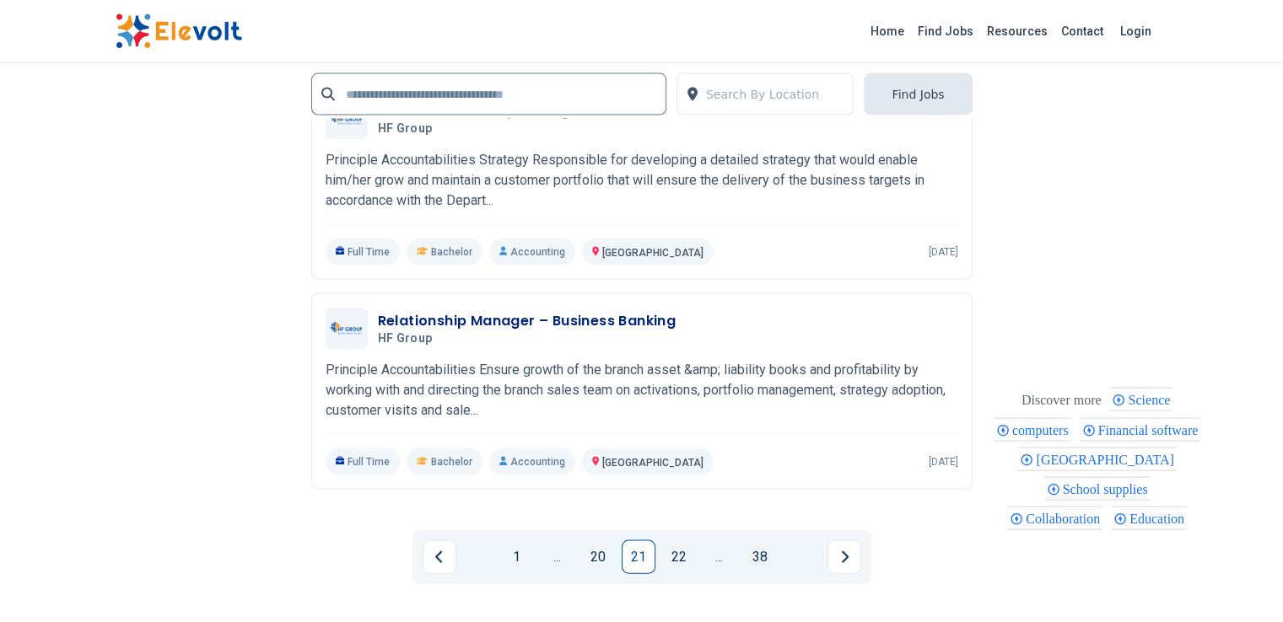
scroll to position [3486, 0]
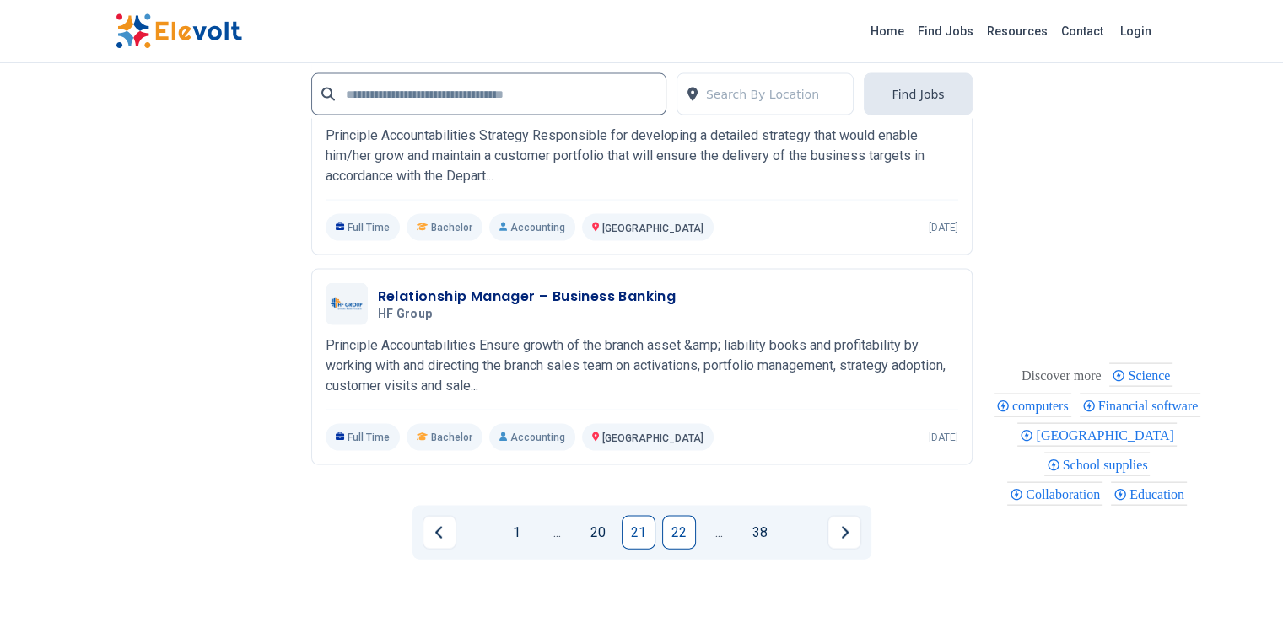
click at [680, 516] on link "22" at bounding box center [679, 533] width 34 height 34
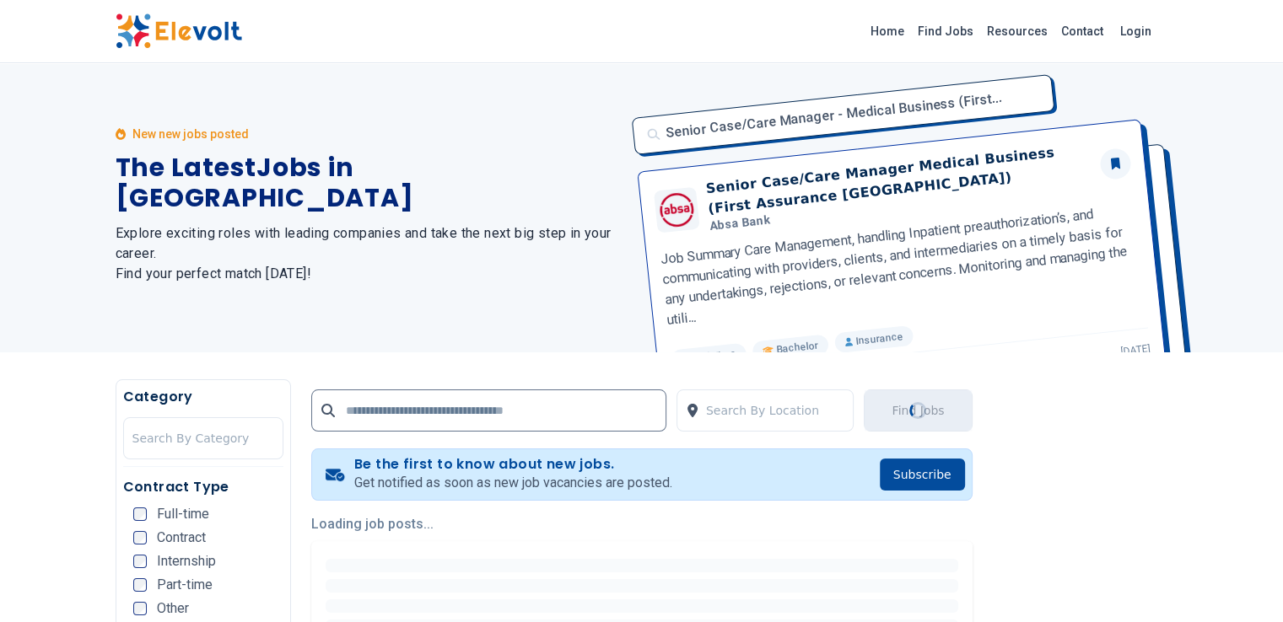
scroll to position [0, 0]
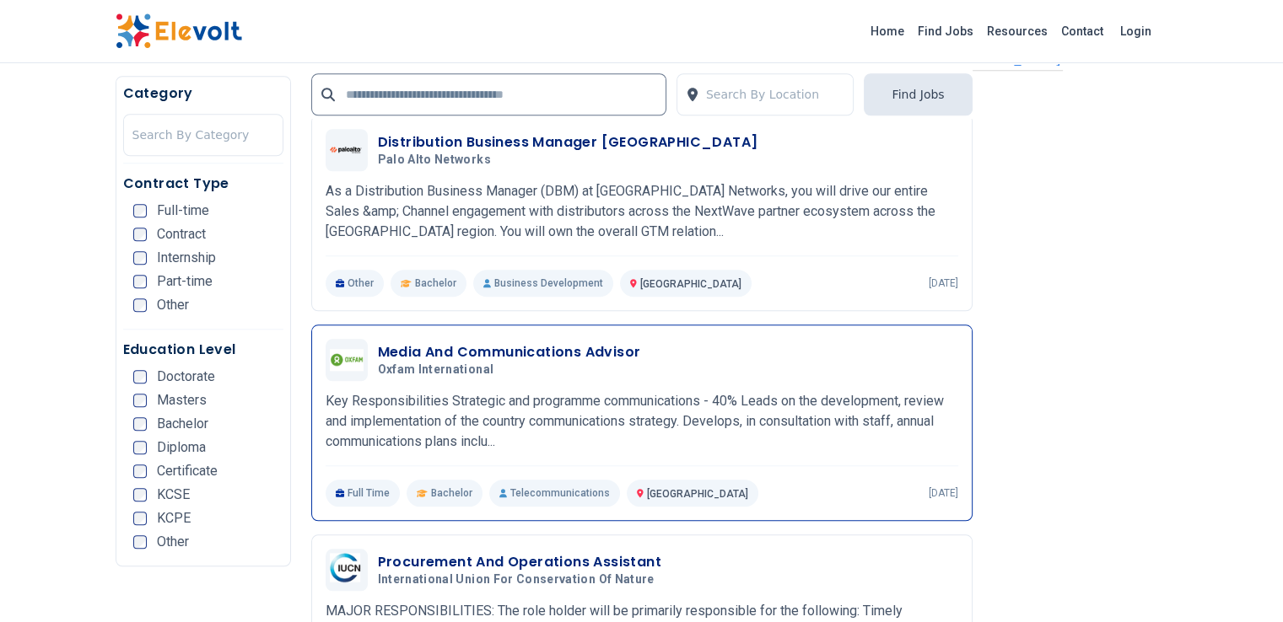
scroll to position [1574, 0]
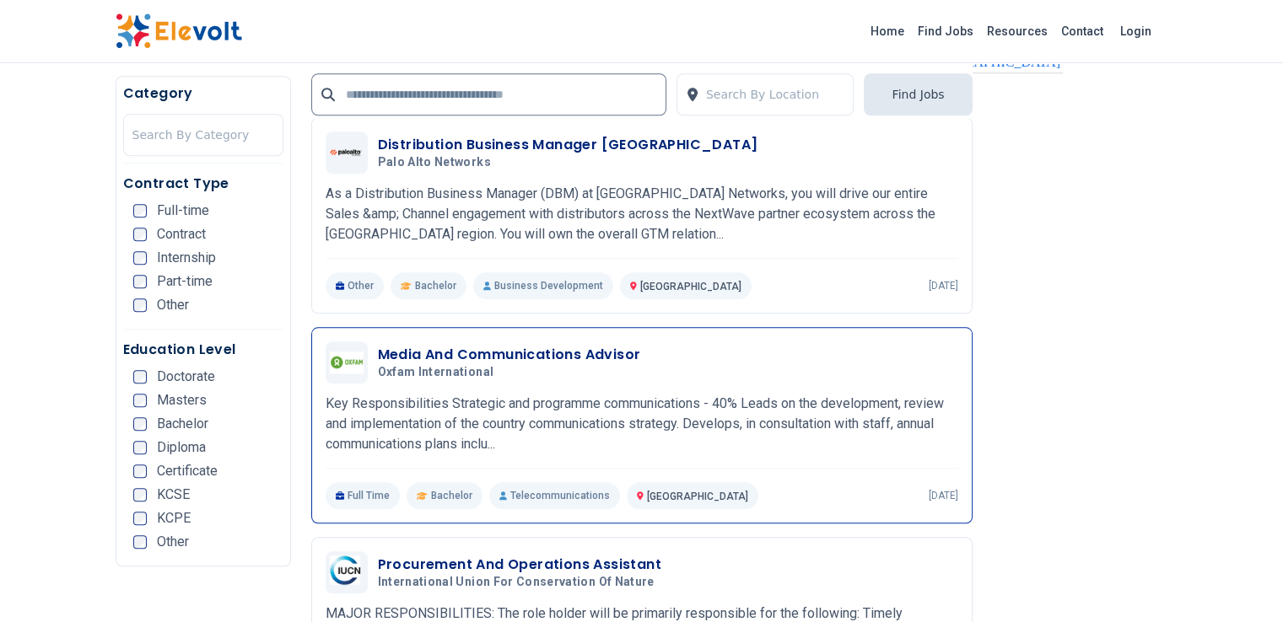
click at [557, 345] on h3 "Media And Communications Advisor" at bounding box center [509, 355] width 263 height 20
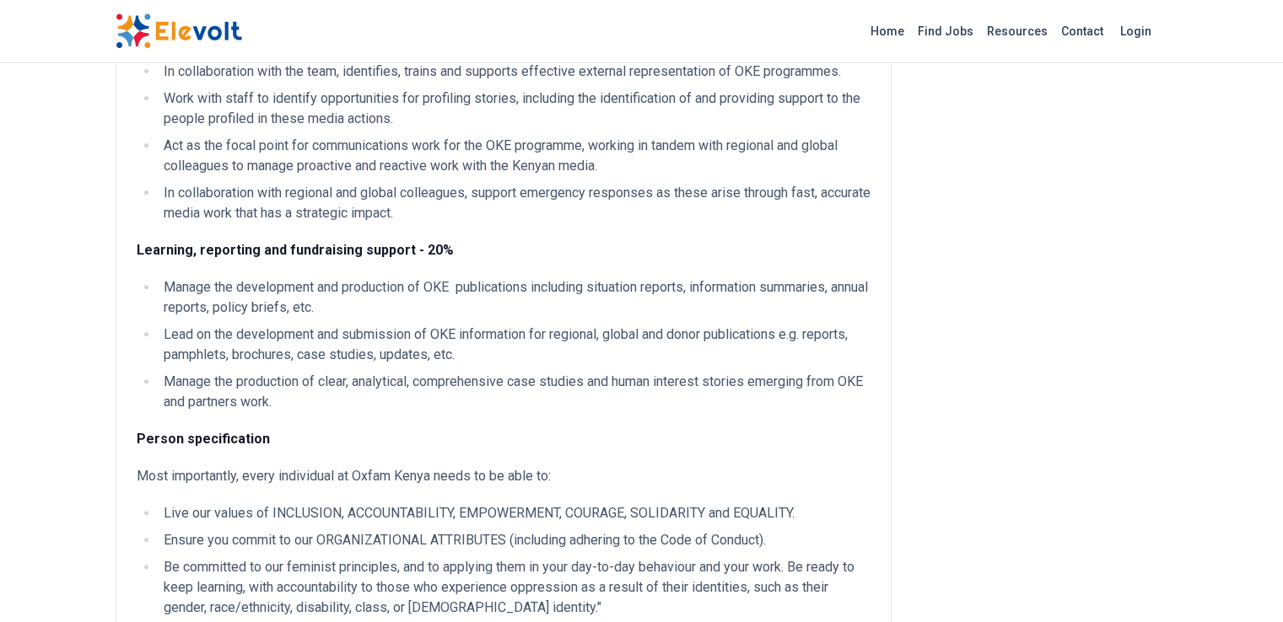
scroll to position [562, 0]
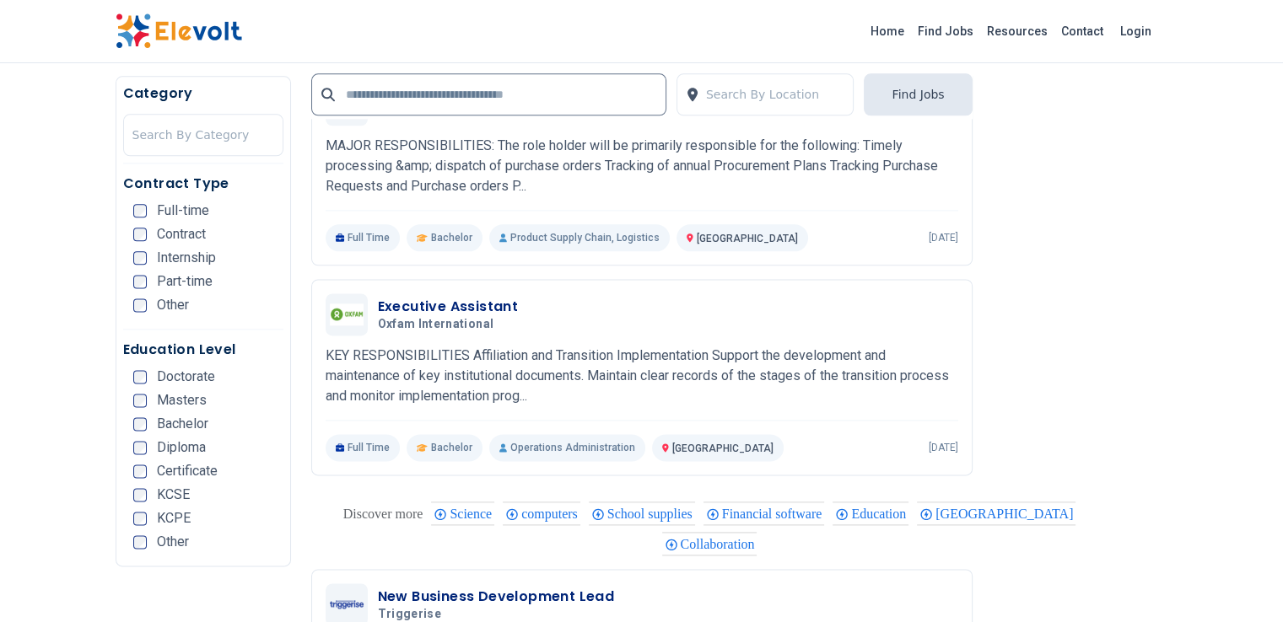
scroll to position [2136, 0]
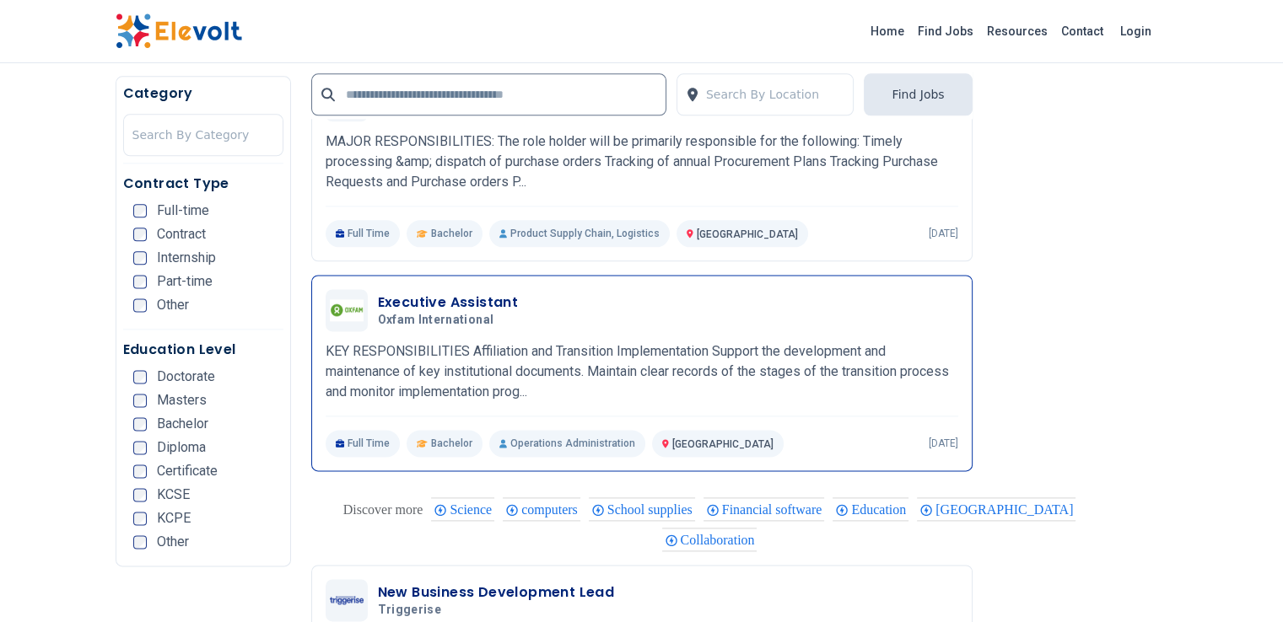
click at [378, 313] on span "Oxfam International" at bounding box center [436, 320] width 116 height 15
